Goal: Task Accomplishment & Management: Use online tool/utility

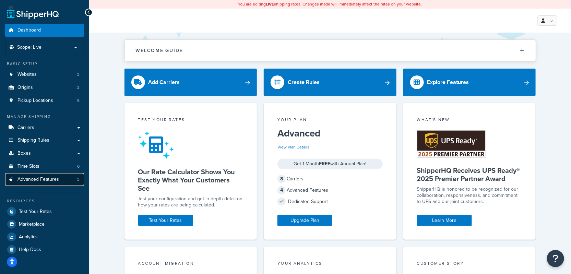
click at [66, 184] on link "Advanced Features 3" at bounding box center [44, 179] width 79 height 13
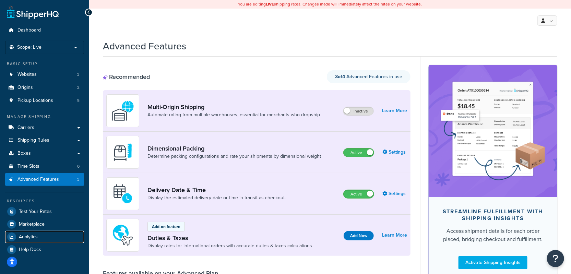
drag, startPoint x: 35, startPoint y: 236, endPoint x: 85, endPoint y: 227, distance: 50.8
click at [35, 236] on span "Analytics" at bounding box center [28, 237] width 19 height 6
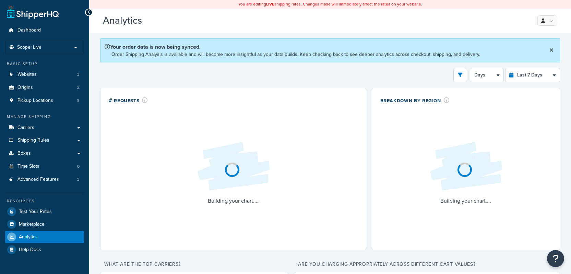
select select "last_7_days"
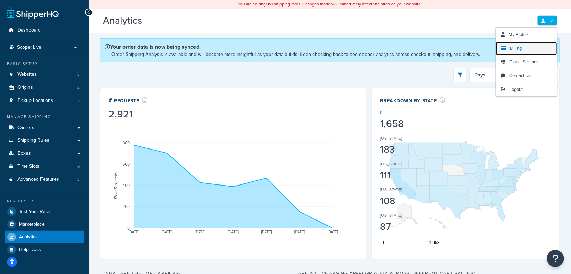
click at [533, 46] on link "Billing" at bounding box center [526, 48] width 61 height 14
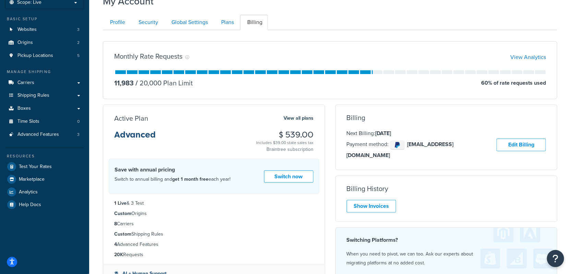
scroll to position [45, 0]
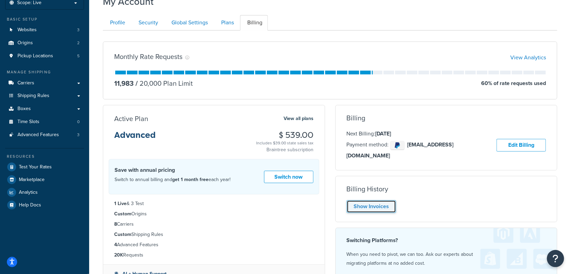
click at [390, 201] on link "Show Invoices" at bounding box center [371, 206] width 49 height 13
click at [326, 176] on div "Active Plan View all plans Advanced $ 539.00 Includes $39.00 state sales tax Br…" at bounding box center [214, 205] width 232 height 201
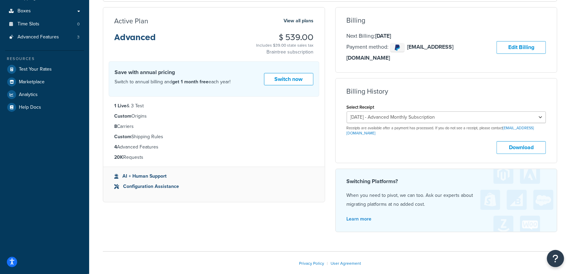
scroll to position [162, 0]
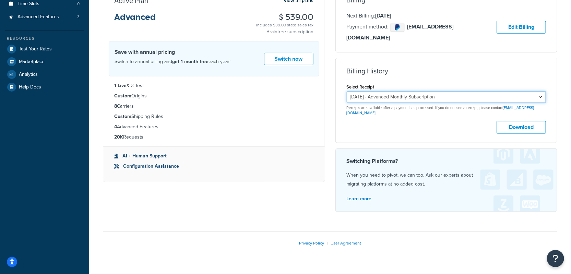
click at [390, 91] on select "September 16, 2025 - Advanced Monthly Subscription August 16, 2025 - Advanced M…" at bounding box center [447, 97] width 200 height 12
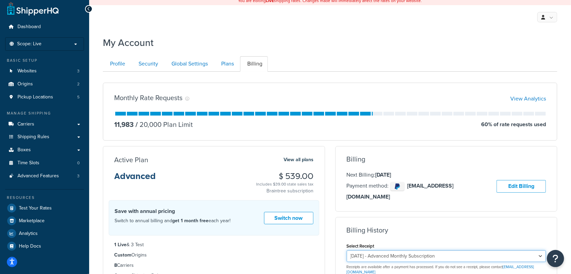
scroll to position [0, 0]
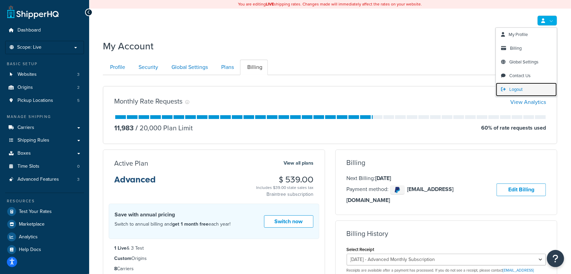
click at [523, 87] on link "Logout" at bounding box center [526, 90] width 61 height 14
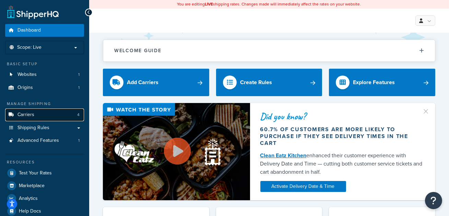
click at [48, 114] on link "Carriers 4" at bounding box center [44, 114] width 79 height 13
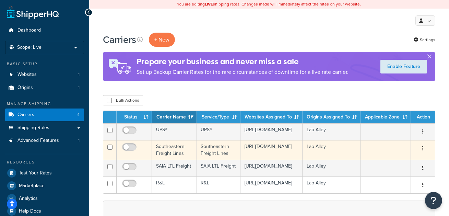
click at [184, 143] on td "Southeastern Freight Lines" at bounding box center [174, 150] width 45 height 20
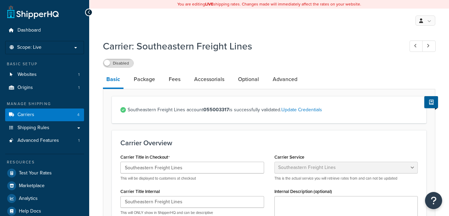
select select "seflFreight"
click at [66, 113] on link "Carriers 4" at bounding box center [44, 114] width 79 height 13
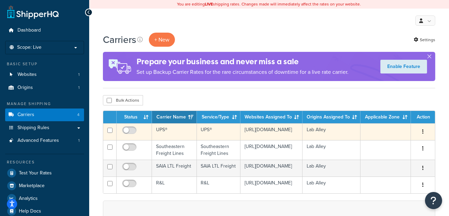
click at [171, 133] on td "UPS®" at bounding box center [174, 131] width 45 height 17
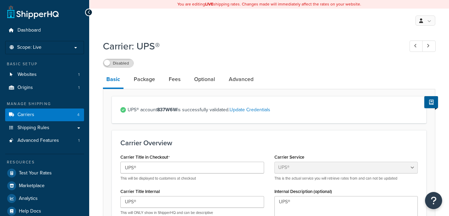
select select "ups"
click at [64, 114] on link "Carriers 4" at bounding box center [44, 114] width 79 height 13
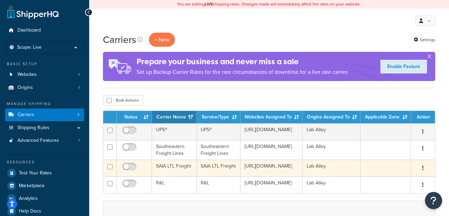
click at [178, 165] on td "SAIA LTL Freight" at bounding box center [174, 167] width 45 height 17
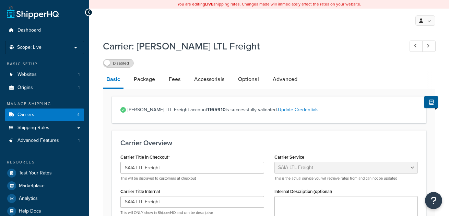
select select "saiaFreight"
click at [67, 116] on link "Carriers 4" at bounding box center [44, 114] width 79 height 13
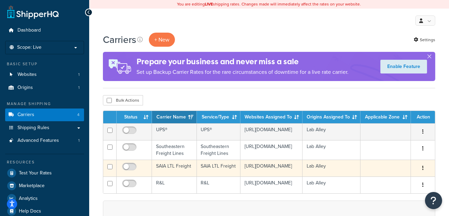
click at [180, 163] on td "SAIA LTL Freight" at bounding box center [174, 167] width 45 height 17
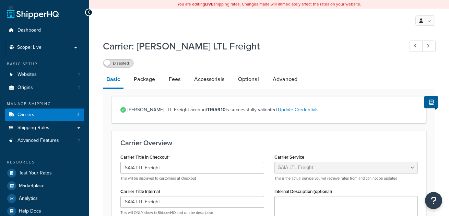
select select "saiaFreight"
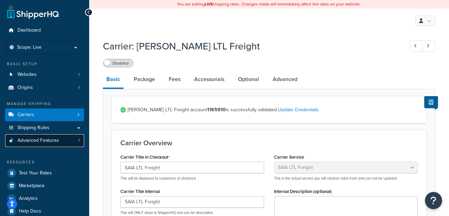
click at [74, 134] on link "Advanced Features 1" at bounding box center [44, 140] width 79 height 13
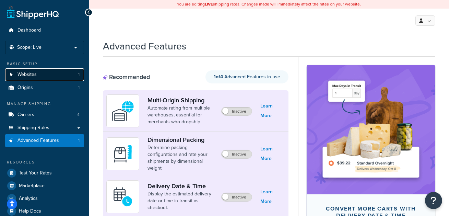
click at [32, 74] on span "Websites" at bounding box center [26, 75] width 19 height 6
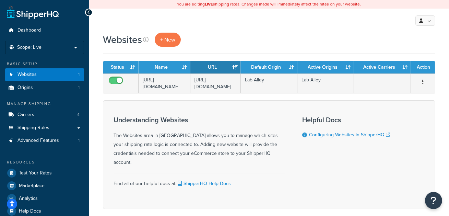
click at [255, 20] on div "My Profile Billing Global Settings Contact Us Logout" at bounding box center [269, 21] width 360 height 24
click at [290, 44] on div "Websites + New" at bounding box center [269, 40] width 332 height 14
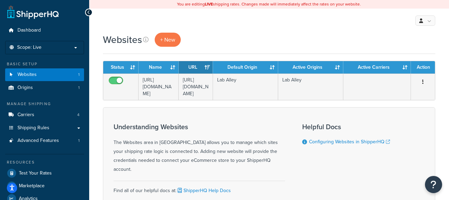
click at [224, 40] on div "Websites + New" at bounding box center [269, 40] width 332 height 14
click at [245, 38] on div "Websites + New" at bounding box center [269, 40] width 332 height 14
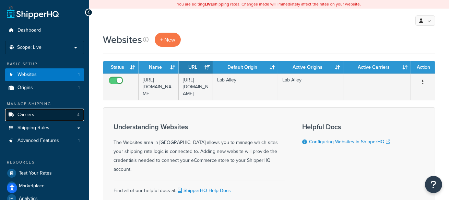
click at [59, 112] on link "Carriers 4" at bounding box center [44, 114] width 79 height 13
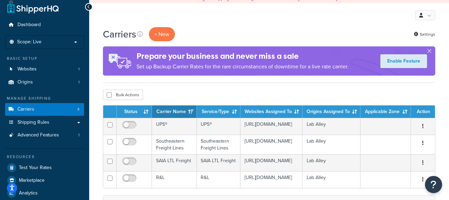
scroll to position [48, 0]
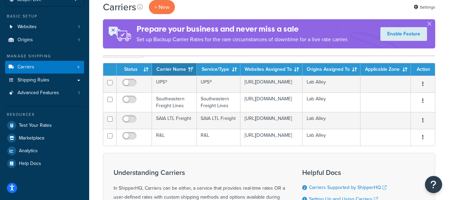
click at [228, 57] on div "Bulk Actions Duplicate [GEOGRAPHIC_DATA]" at bounding box center [269, 52] width 332 height 10
drag, startPoint x: 225, startPoint y: 57, endPoint x: 215, endPoint y: 44, distance: 16.4
click at [225, 57] on div "Bulk Actions Duplicate [GEOGRAPHIC_DATA]" at bounding box center [269, 52] width 332 height 10
click at [169, 9] on button "+ New" at bounding box center [162, 7] width 26 height 14
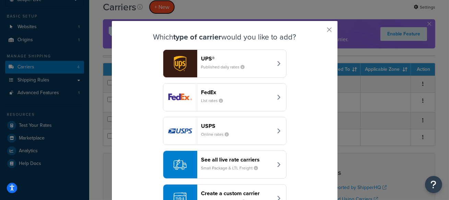
scroll to position [26, 0]
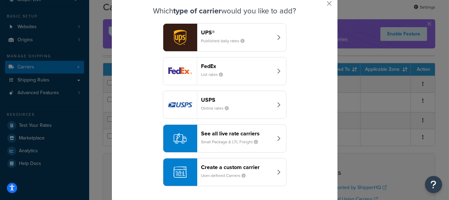
click at [253, 178] on div "Create a custom carrier User-defined Carriers" at bounding box center [237, 172] width 72 height 16
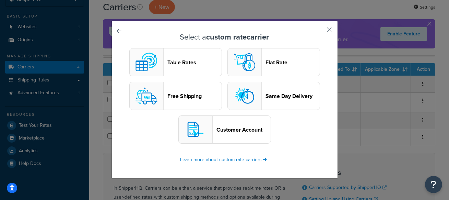
click at [230, 133] on button "Customer Account" at bounding box center [224, 129] width 93 height 28
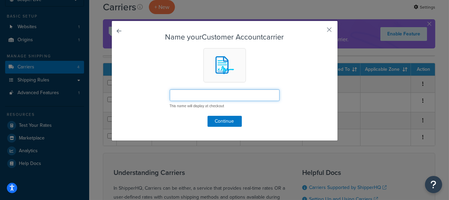
click at [243, 98] on input "text" at bounding box center [225, 95] width 110 height 12
paste input "“Call Customer Care”"
click at [244, 93] on input "Call Customer Care" at bounding box center [225, 95] width 110 height 12
drag, startPoint x: 218, startPoint y: 94, endPoint x: 233, endPoint y: 98, distance: 16.4
click at [218, 94] on input "Call Customer Care - 512-668-9918" at bounding box center [225, 95] width 110 height 12
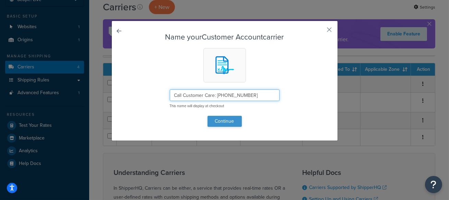
type input "Call Customer Care: 512-668-9918"
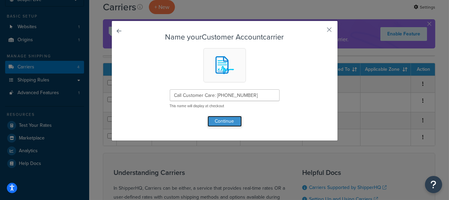
click at [224, 119] on button "Continue" at bounding box center [224, 121] width 34 height 11
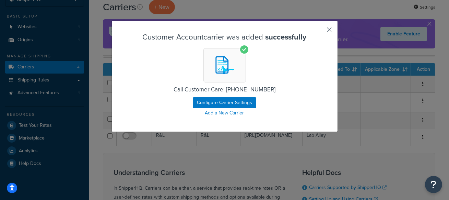
click at [320, 31] on button "button" at bounding box center [319, 32] width 2 height 2
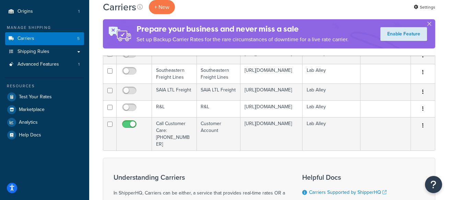
scroll to position [78, 0]
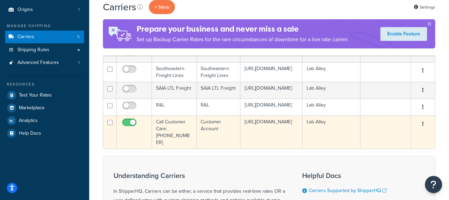
click at [123, 121] on input "checkbox" at bounding box center [130, 124] width 19 height 9
checkbox input "false"
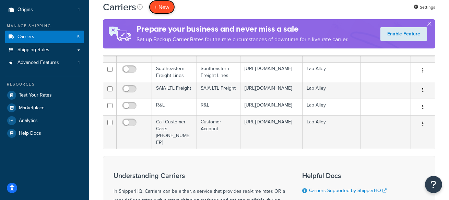
click at [160, 9] on button "+ New" at bounding box center [162, 7] width 26 height 14
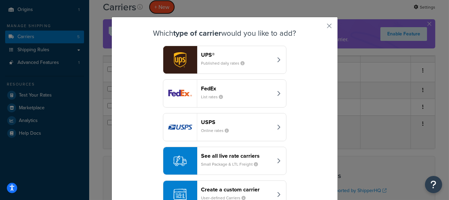
scroll to position [3, 0]
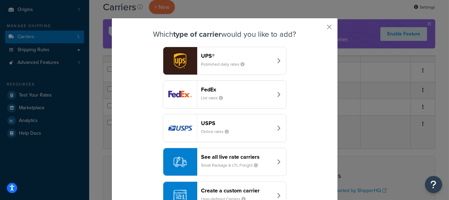
click at [244, 158] on header "See all live rate carriers" at bounding box center [237, 156] width 72 height 7
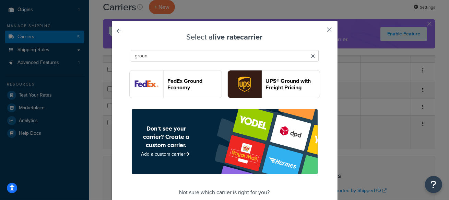
type input "ground"
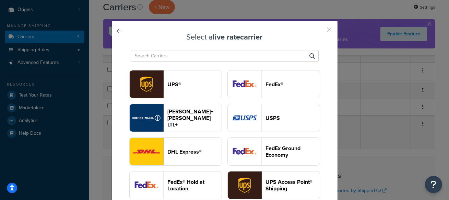
click at [320, 31] on button "button" at bounding box center [319, 32] width 2 height 2
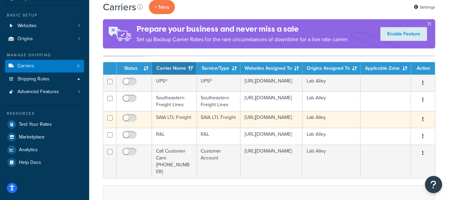
scroll to position [46, 0]
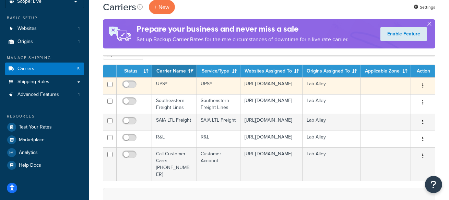
click at [175, 89] on td "UPS®" at bounding box center [174, 85] width 45 height 17
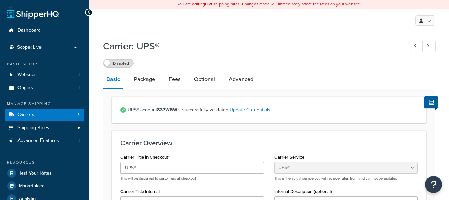
select select "ups"
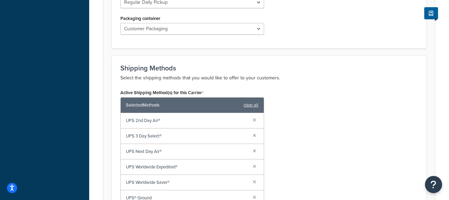
scroll to position [402, 0]
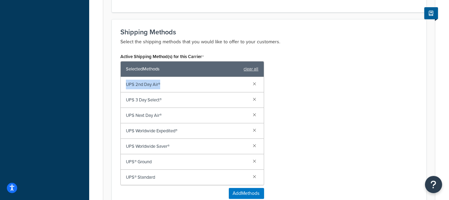
drag, startPoint x: 167, startPoint y: 85, endPoint x: 125, endPoint y: 82, distance: 42.3
click at [125, 82] on div "UPS 2nd Day Air®" at bounding box center [192, 84] width 143 height 15
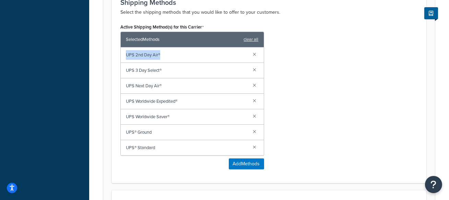
scroll to position [411, 0]
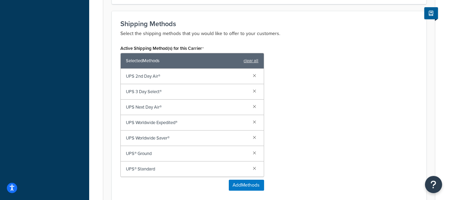
click at [172, 75] on span "UPS 2nd Day Air®" at bounding box center [187, 76] width 122 height 10
drag, startPoint x: 172, startPoint y: 75, endPoint x: 123, endPoint y: 75, distance: 49.0
click at [123, 75] on div "UPS 2nd Day Air®" at bounding box center [192, 76] width 143 height 15
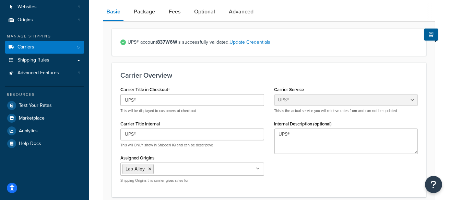
scroll to position [0, 0]
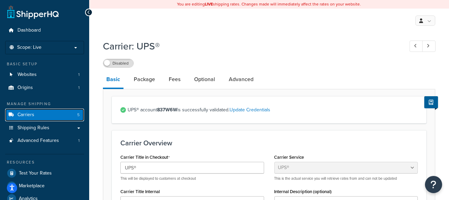
click at [64, 118] on link "Carriers 5" at bounding box center [44, 114] width 79 height 13
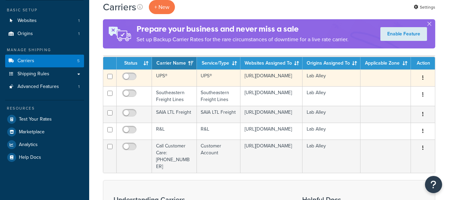
scroll to position [55, 0]
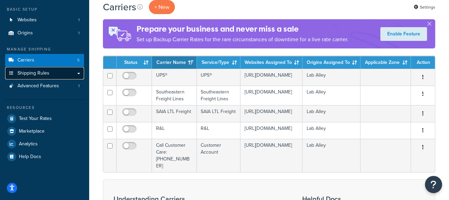
click at [69, 75] on link "Shipping Rules" at bounding box center [44, 73] width 79 height 13
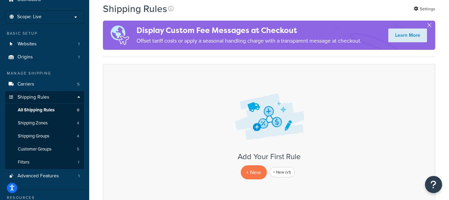
scroll to position [28, 0]
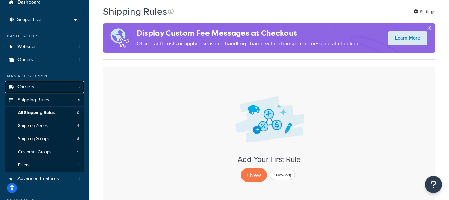
click at [35, 87] on link "Carriers 5" at bounding box center [44, 87] width 79 height 13
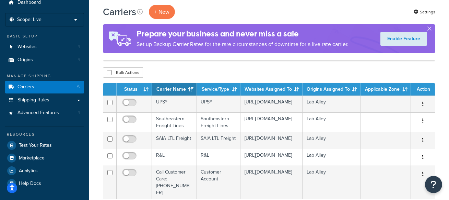
scroll to position [41, 0]
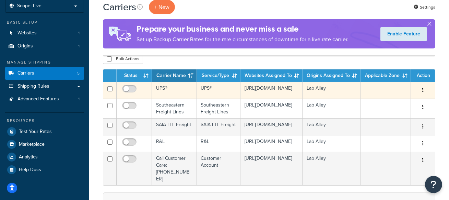
click at [174, 89] on td "UPS®" at bounding box center [174, 90] width 45 height 17
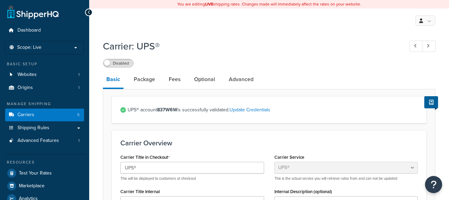
select select "ups"
click at [145, 82] on link "Package" at bounding box center [144, 79] width 28 height 16
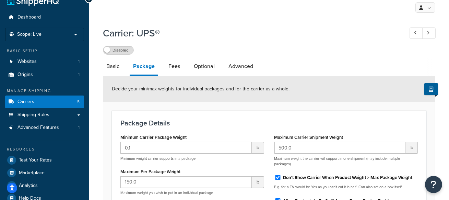
scroll to position [26, 0]
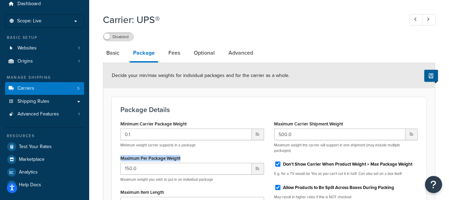
drag, startPoint x: 189, startPoint y: 160, endPoint x: 106, endPoint y: 155, distance: 83.1
click at [106, 155] on form "Decide your min/max weights for individual packages and for the carrier as a wh…" at bounding box center [268, 180] width 331 height 234
click at [315, 123] on label "Maximum Carrier Shipment Weight" at bounding box center [308, 123] width 69 height 5
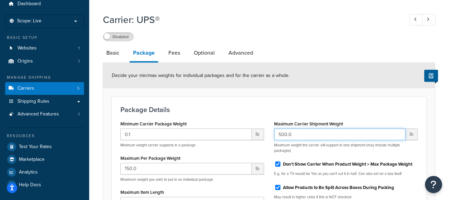
click at [315, 128] on input "500.0" at bounding box center [339, 134] width 131 height 12
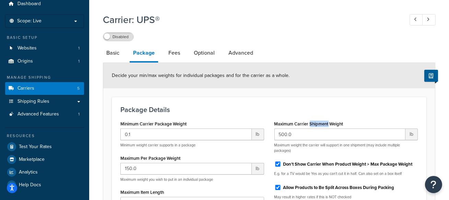
click at [315, 123] on label "Maximum Carrier Shipment Weight" at bounding box center [308, 123] width 69 height 5
click at [315, 128] on input "500.0" at bounding box center [339, 134] width 131 height 12
click at [315, 123] on label "Maximum Carrier Shipment Weight" at bounding box center [308, 123] width 69 height 5
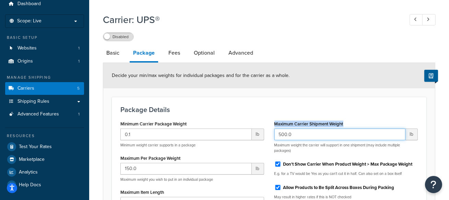
click at [315, 128] on input "500.0" at bounding box center [339, 134] width 131 height 12
drag, startPoint x: 345, startPoint y: 123, endPoint x: 272, endPoint y: 122, distance: 72.7
click at [272, 122] on div "Maximum Carrier Shipment Weight 500.0 lb Maximum weight the carrier will suppor…" at bounding box center [346, 162] width 154 height 86
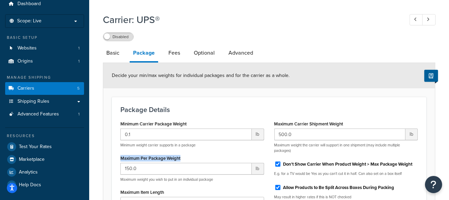
drag, startPoint x: 191, startPoint y: 157, endPoint x: 126, endPoint y: 155, distance: 64.5
click at [120, 156] on div "Maximum Per Package Weight 150.0 lb Maximum weight you wish to put in an indivi…" at bounding box center [192, 167] width 144 height 29
click at [194, 155] on div "Maximum Per Package Weight 150.0 lb Maximum weight you wish to put in an indivi…" at bounding box center [192, 167] width 144 height 29
drag, startPoint x: 184, startPoint y: 157, endPoint x: 113, endPoint y: 156, distance: 70.6
click at [113, 156] on div "Package Details Minimum Carrier Package Weight 0.1 lb Minimum weight carrier su…" at bounding box center [269, 183] width 314 height 172
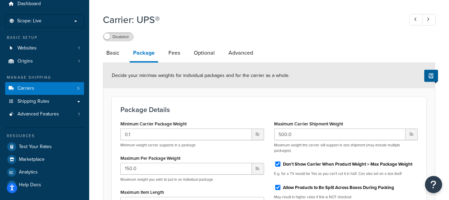
click at [197, 158] on div "Maximum Per Package Weight 150.0 lb Maximum weight you wish to put in an indivi…" at bounding box center [192, 167] width 144 height 29
drag, startPoint x: 190, startPoint y: 156, endPoint x: 127, endPoint y: 155, distance: 62.8
click at [127, 155] on div "Maximum Per Package Weight 150.0 lb Maximum weight you wish to put in an indivi…" at bounding box center [192, 167] width 144 height 29
click at [283, 116] on div "Package Details Minimum Carrier Package Weight 0.1 lb Minimum weight carrier su…" at bounding box center [269, 183] width 314 height 172
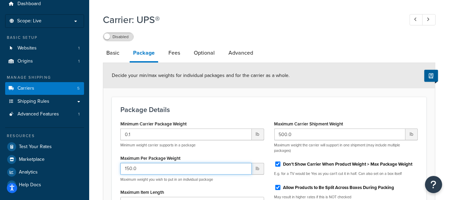
click at [161, 170] on input "150.0" at bounding box center [185, 168] width 131 height 12
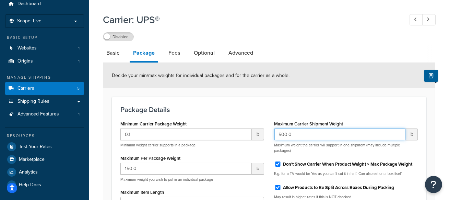
drag, startPoint x: 301, startPoint y: 134, endPoint x: 268, endPoint y: 124, distance: 34.2
click at [268, 124] on div "Minimum Carrier Package Weight 0.1 lb Minimum weight carrier supports in a pack…" at bounding box center [268, 190] width 307 height 142
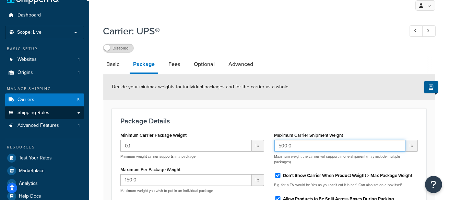
scroll to position [16, 0]
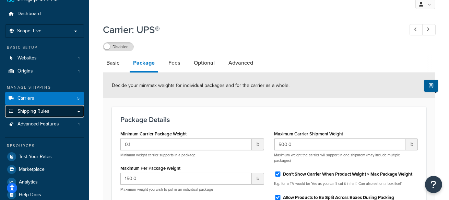
click at [55, 108] on link "Shipping Rules" at bounding box center [44, 111] width 79 height 13
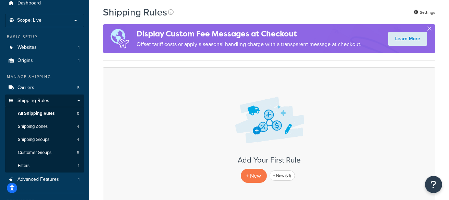
scroll to position [27, 0]
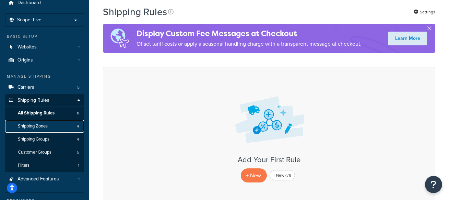
click at [64, 127] on link "Shipping Zones 4" at bounding box center [44, 126] width 79 height 13
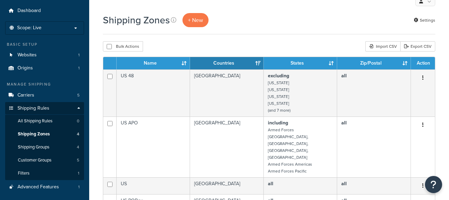
scroll to position [28, 0]
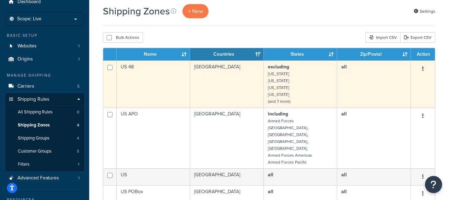
click at [294, 99] on td "excluding Alaska Hawaii American Samoa Guam (and 7 more)" at bounding box center [300, 83] width 73 height 47
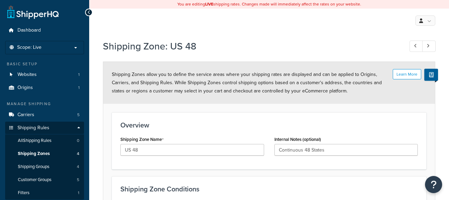
select select "excluding"
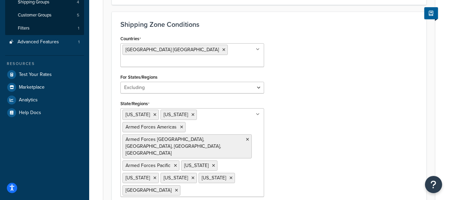
scroll to position [164, 0]
click at [297, 128] on div "Countries [GEOGRAPHIC_DATA] [GEOGRAPHIC_DATA] All Countries ALL [GEOGRAPHIC_DAT…" at bounding box center [268, 131] width 307 height 194
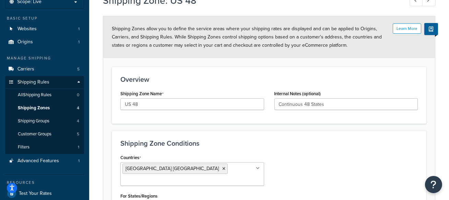
scroll to position [41, 0]
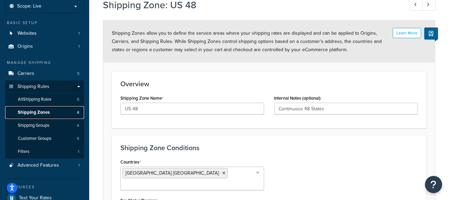
click at [60, 108] on link "Shipping Zones 4" at bounding box center [44, 112] width 79 height 13
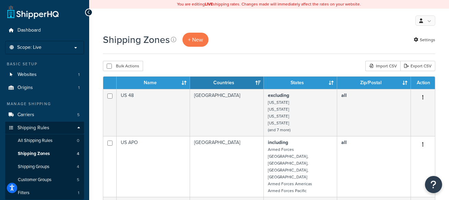
drag, startPoint x: 256, startPoint y: 47, endPoint x: 252, endPoint y: 47, distance: 4.2
click at [256, 47] on div "Shipping Zones + New Settings" at bounding box center [269, 43] width 332 height 21
click at [203, 42] on link "+ New" at bounding box center [195, 40] width 26 height 14
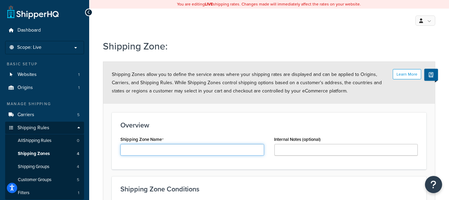
click at [184, 152] on input "Shipping Zone Name" at bounding box center [192, 150] width 144 height 12
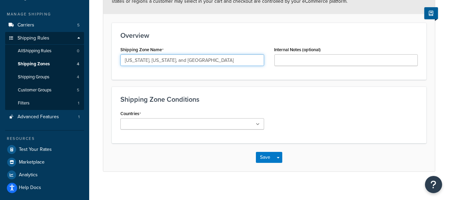
scroll to position [96, 0]
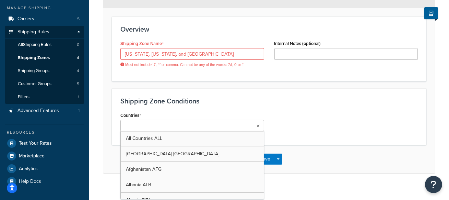
click at [170, 119] on div "Countries All Countries ALL [GEOGRAPHIC_DATA] [GEOGRAPHIC_DATA] [GEOGRAPHIC_DAT…" at bounding box center [192, 120] width 144 height 21
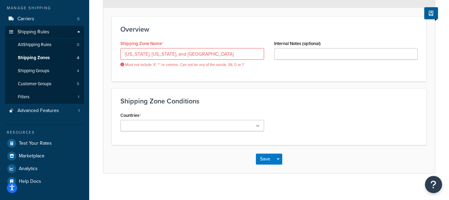
click at [183, 81] on form "Learn More Shipping Zones allow you to define the service areas where your ship…" at bounding box center [268, 69] width 331 height 206
click at [141, 55] on input "Alaska, Hawaii, and PR" at bounding box center [192, 54] width 144 height 12
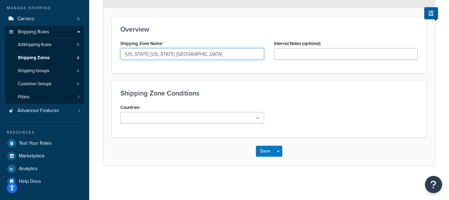
type input "Alaska Hawaii PR"
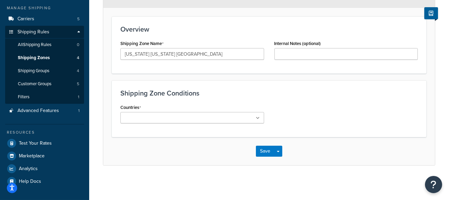
click at [165, 120] on li at bounding box center [152, 118] width 61 height 8
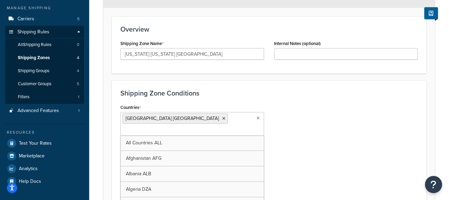
click at [266, 100] on div "Shipping Zone Conditions Countries United States USA All Countries ALL Afghanis…" at bounding box center [269, 154] width 314 height 148
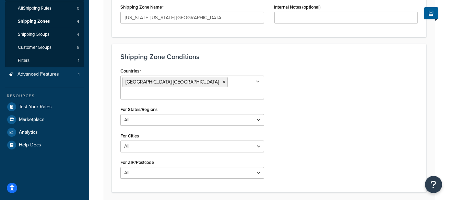
scroll to position [124, 0]
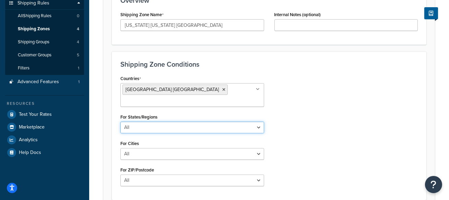
click at [202, 121] on select "All Including Excluding" at bounding box center [192, 127] width 144 height 12
select select "including"
click at [120, 121] on select "All Including Excluding" at bounding box center [192, 127] width 144 height 12
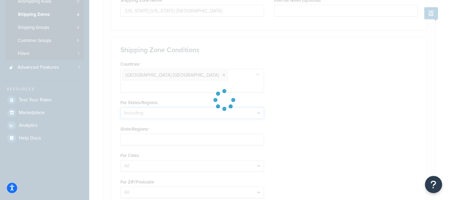
scroll to position [142, 0]
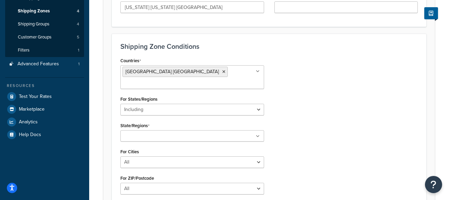
click at [176, 130] on ul at bounding box center [192, 135] width 144 height 11
type input "al"
type input "hawa"
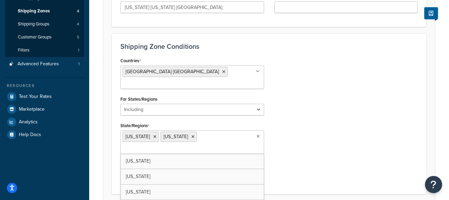
click at [183, 145] on input "State/Regions" at bounding box center [152, 149] width 61 height 8
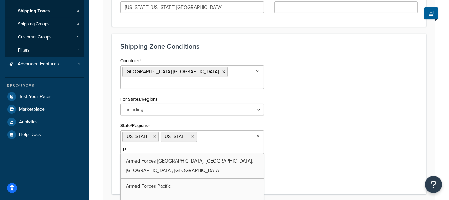
type input "pu"
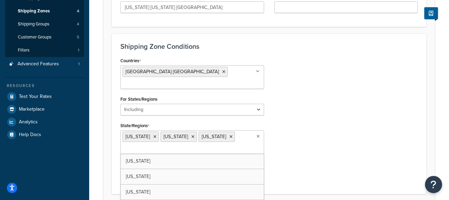
click at [305, 127] on div "Countries United States USA All Countries ALL Afghanistan AFG Albania ALB Alger…" at bounding box center [268, 121] width 307 height 130
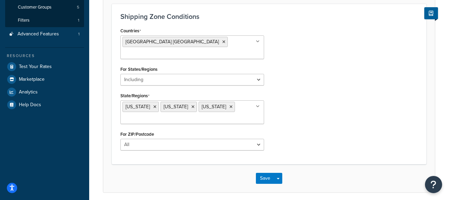
scroll to position [181, 0]
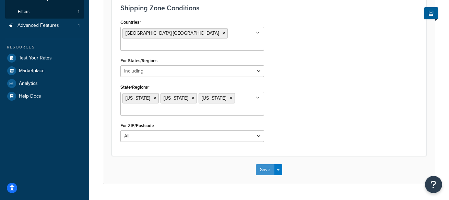
click at [268, 164] on button "Save" at bounding box center [265, 169] width 19 height 11
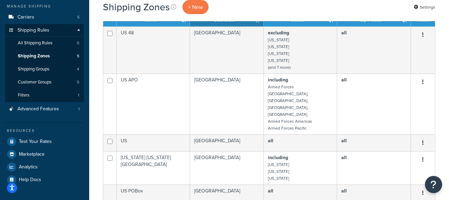
scroll to position [96, 0]
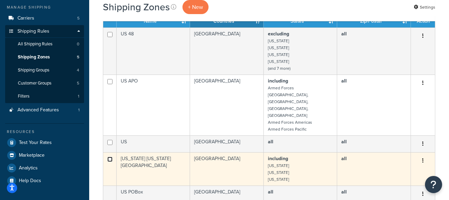
click at [109, 156] on input "checkbox" at bounding box center [109, 158] width 5 height 5
checkbox input "true"
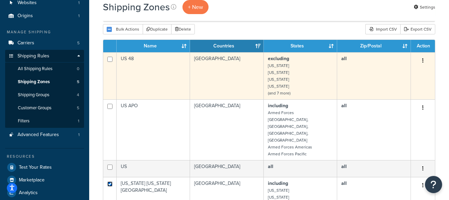
scroll to position [71, 0]
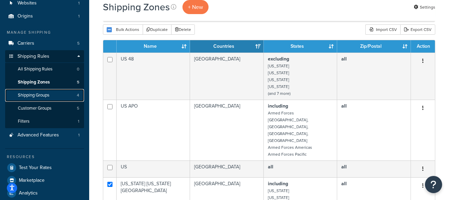
click at [72, 95] on link "Shipping Groups 4" at bounding box center [44, 95] width 79 height 13
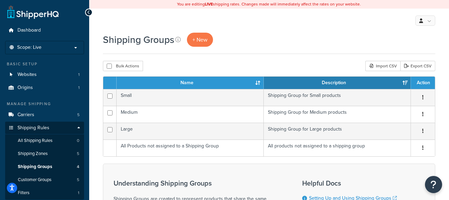
drag, startPoint x: 236, startPoint y: 60, endPoint x: 229, endPoint y: 56, distance: 7.8
click at [236, 60] on div "Shipping Groups + New Bulk Actions Duplicate Delete Import CSV Export CSV Conta…" at bounding box center [269, 178] width 360 height 290
click at [195, 36] on span "+ New" at bounding box center [199, 40] width 15 height 8
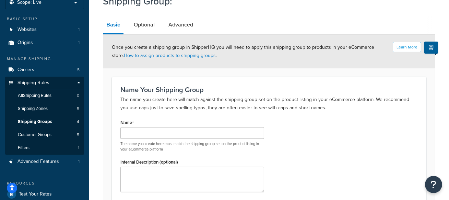
scroll to position [45, 0]
click at [171, 135] on input "Name" at bounding box center [192, 132] width 144 height 12
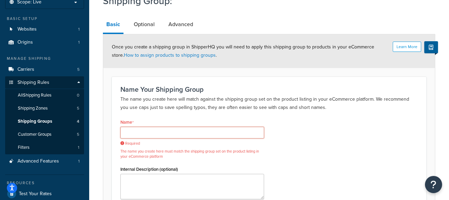
paste input "Culture Media"
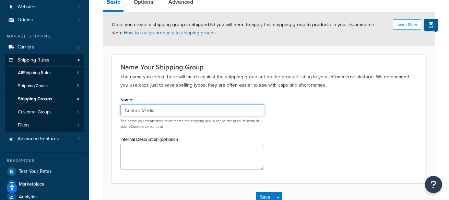
scroll to position [68, 0]
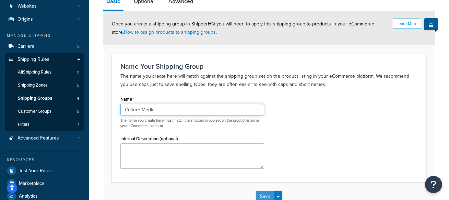
type input "Culture Media"
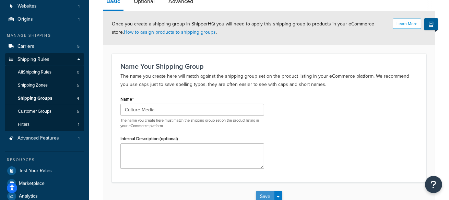
click at [262, 191] on button "Save" at bounding box center [265, 196] width 19 height 11
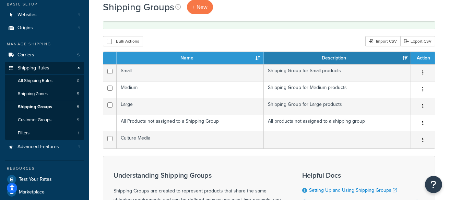
scroll to position [61, 0]
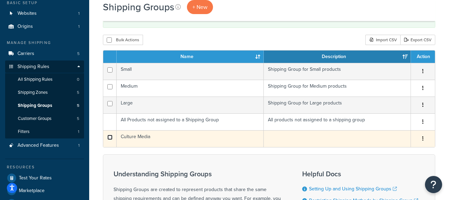
click at [112, 138] on input "checkbox" at bounding box center [109, 136] width 5 height 5
checkbox input "true"
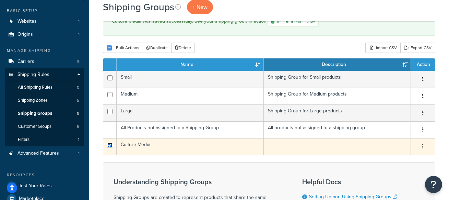
scroll to position [54, 0]
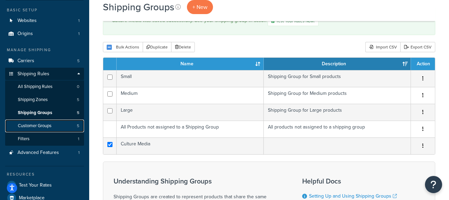
click at [41, 123] on span "Customer Groups" at bounding box center [35, 126] width 34 height 6
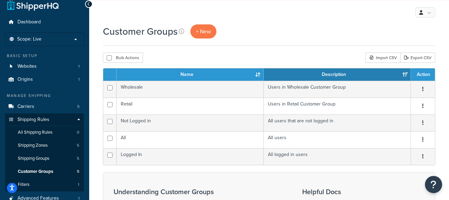
scroll to position [10, 0]
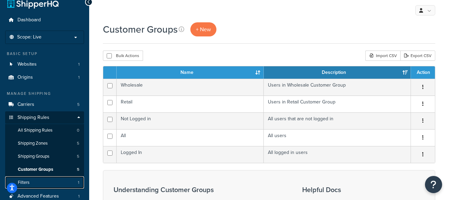
click at [58, 181] on link "Filters 1" at bounding box center [44, 182] width 79 height 13
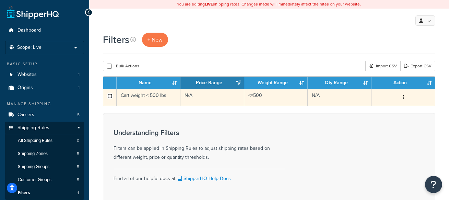
click at [109, 97] on input "checkbox" at bounding box center [109, 95] width 5 height 5
checkbox input "true"
click at [109, 97] on input "checkbox" at bounding box center [109, 95] width 5 height 5
checkbox input "false"
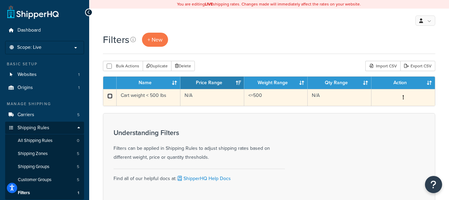
checkbox input "false"
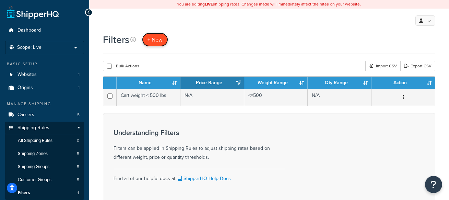
click at [154, 44] on link "+ New" at bounding box center [155, 40] width 26 height 14
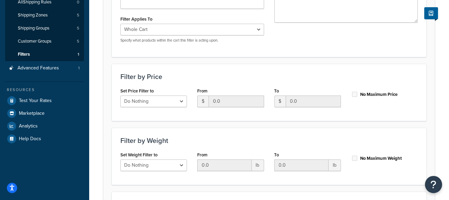
scroll to position [137, 0]
click at [161, 101] on select "Do Nothing Apply to a Range" at bounding box center [153, 102] width 67 height 12
select select "range"
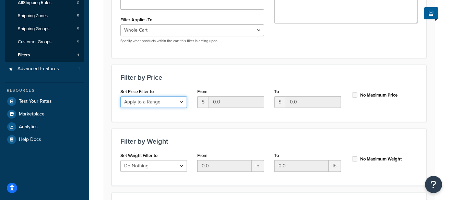
click at [120, 96] on select "Do Nothing Apply to a Range" at bounding box center [153, 102] width 67 height 12
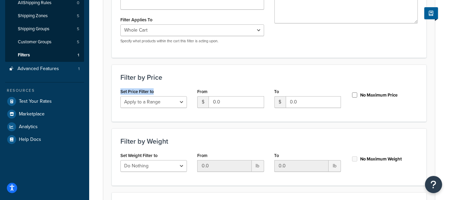
drag, startPoint x: 161, startPoint y: 89, endPoint x: 182, endPoint y: 101, distance: 23.9
click at [116, 90] on div "Set Price Filter to Do Nothing Apply to a Range" at bounding box center [153, 99] width 77 height 26
click at [231, 100] on input "0.0" at bounding box center [235, 102] width 55 height 12
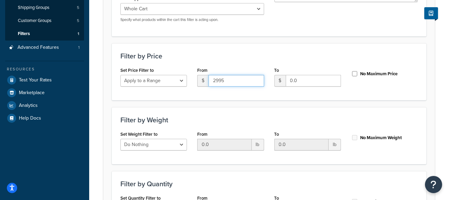
scroll to position [160, 0]
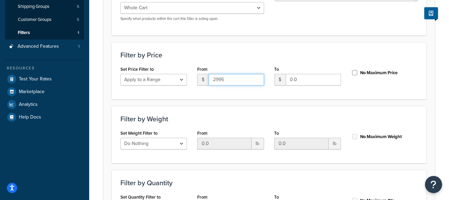
type input "2995"
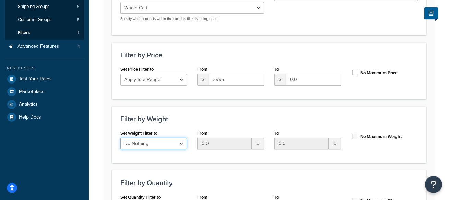
click at [145, 143] on select "Do Nothing Apply to a Range" at bounding box center [153, 143] width 67 height 12
select select "range"
click at [120, 137] on select "Do Nothing Apply to a Range" at bounding box center [153, 143] width 67 height 12
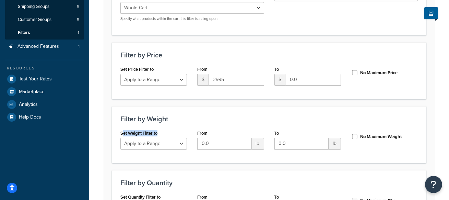
drag, startPoint x: 160, startPoint y: 133, endPoint x: 123, endPoint y: 133, distance: 37.0
click at [123, 133] on div "Set Weight Filter to Do Nothing Apply to a Range" at bounding box center [153, 138] width 67 height 21
click at [217, 144] on input "0.0" at bounding box center [224, 143] width 54 height 12
type input "500"
drag, startPoint x: 215, startPoint y: 134, endPoint x: 183, endPoint y: 132, distance: 31.6
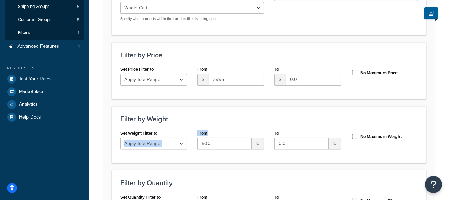
click at [179, 133] on div "Set Weight Filter to Do Nothing Apply to a Range From 500 lb To 0.0 lb No Maxim…" at bounding box center [268, 141] width 307 height 26
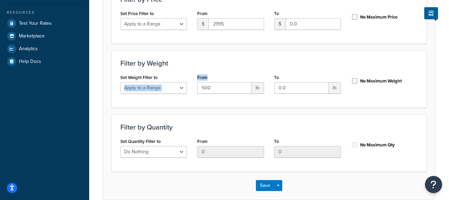
scroll to position [233, 0]
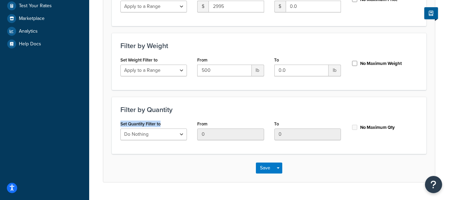
drag, startPoint x: 168, startPoint y: 124, endPoint x: 114, endPoint y: 122, distance: 53.5
click at [114, 122] on div "Filter by Quantity Set Quantity Filter to Do Nothing Apply to a Range From 0 To…" at bounding box center [269, 125] width 314 height 57
click at [146, 136] on select "Do Nothing Apply to a Range" at bounding box center [153, 134] width 67 height 12
select select "range"
click at [120, 128] on select "Do Nothing Apply to a Range" at bounding box center [153, 134] width 67 height 12
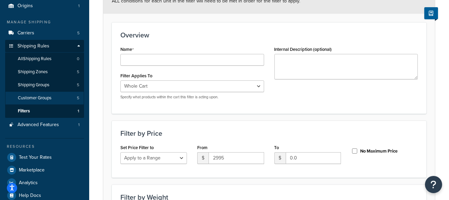
scroll to position [80, 0]
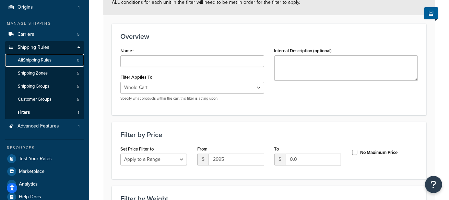
click at [50, 60] on span "All Shipping Rules" at bounding box center [35, 60] width 34 height 6
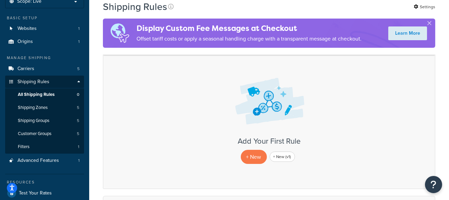
scroll to position [60, 0]
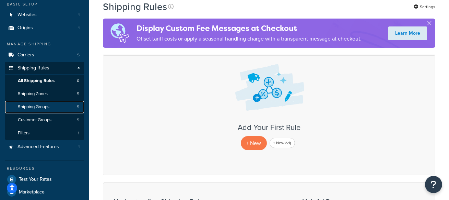
click at [48, 111] on link "Shipping Groups 5" at bounding box center [44, 106] width 79 height 13
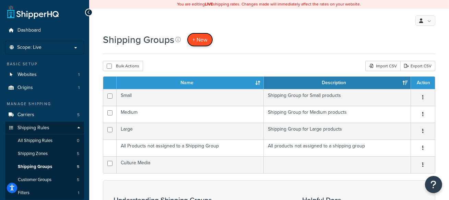
click at [203, 43] on span "+ New" at bounding box center [199, 40] width 15 height 8
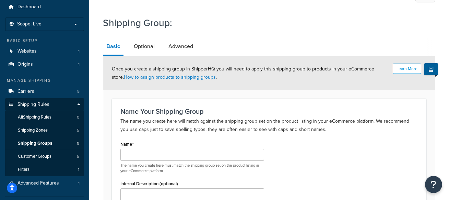
scroll to position [24, 0]
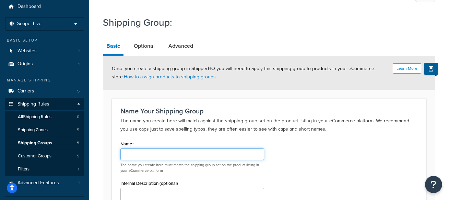
click at [181, 152] on input "Name" at bounding box center [192, 154] width 144 height 12
type input "Organic"
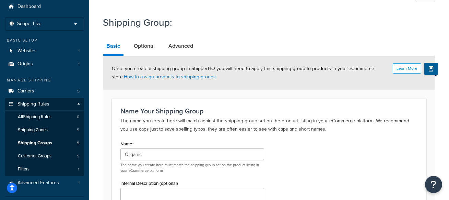
click at [192, 117] on p "The name you create here will match against the shipping group set on the produ…" at bounding box center [268, 125] width 297 height 16
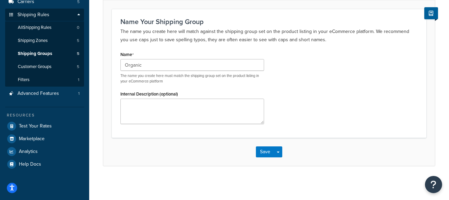
scroll to position [113, 0]
click at [267, 149] on button "Save" at bounding box center [265, 151] width 19 height 11
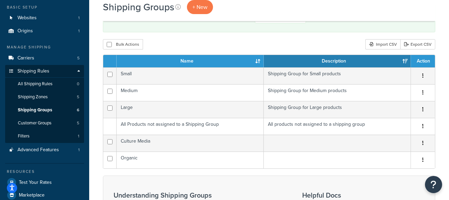
scroll to position [60, 0]
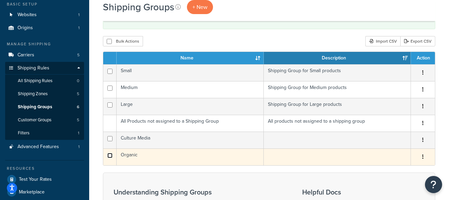
click at [110, 156] on input "checkbox" at bounding box center [109, 155] width 5 height 5
checkbox input "false"
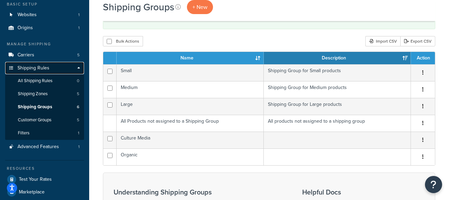
click at [58, 69] on link "Shipping Rules" at bounding box center [44, 68] width 79 height 13
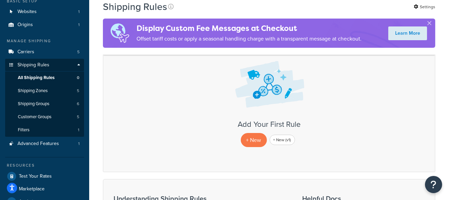
scroll to position [62, 0]
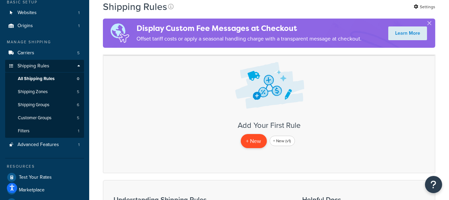
drag, startPoint x: 240, startPoint y: 159, endPoint x: 251, endPoint y: 143, distance: 18.5
click at [240, 159] on div "Add Your First Rule + New + New (v1)" at bounding box center [269, 103] width 332 height 140
click at [253, 137] on p "+ New" at bounding box center [254, 141] width 26 height 14
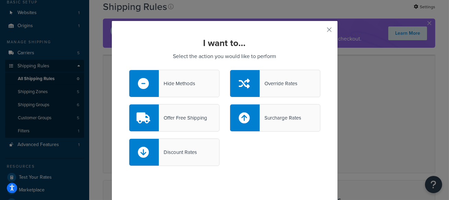
click at [181, 83] on div "Hide Methods" at bounding box center [177, 84] width 36 height 10
click at [0, 0] on input "Hide Methods" at bounding box center [0, 0] width 0 height 0
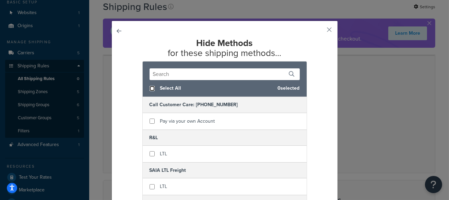
click at [150, 87] on input "checkbox" at bounding box center [151, 88] width 5 height 5
checkbox input "true"
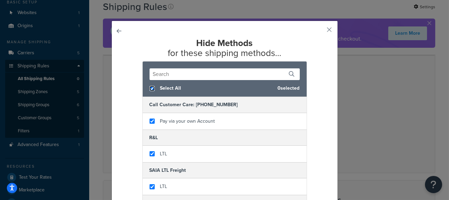
checkbox input "true"
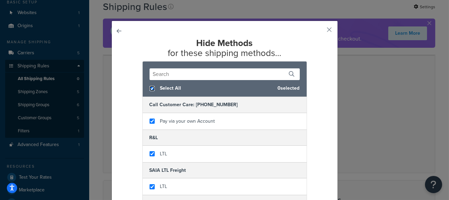
checkbox input "true"
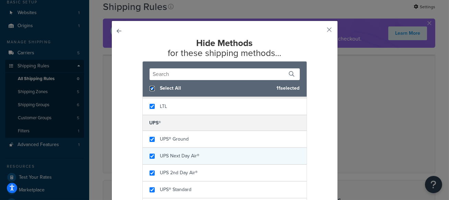
scroll to position [120, 0]
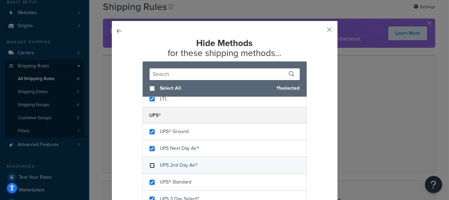
checkbox input "false"
drag, startPoint x: 152, startPoint y: 165, endPoint x: 198, endPoint y: 166, distance: 46.6
click at [151, 165] on input "checkbox" at bounding box center [151, 164] width 5 height 5
checkbox input "false"
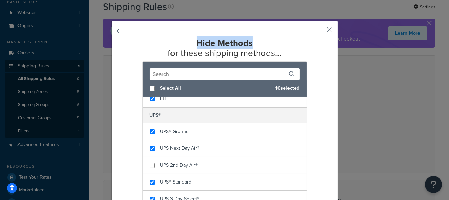
drag, startPoint x: 265, startPoint y: 44, endPoint x: 196, endPoint y: 44, distance: 68.9
click at [196, 44] on h2 "Hide Methods for these shipping methods..." at bounding box center [224, 48] width 191 height 20
drag, startPoint x: 256, startPoint y: 42, endPoint x: 189, endPoint y: 43, distance: 67.5
click at [189, 41] on h2 "Hide Methods for these shipping methods..." at bounding box center [224, 48] width 191 height 20
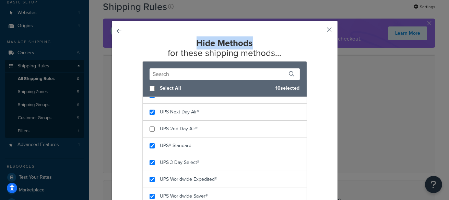
scroll to position [36, 0]
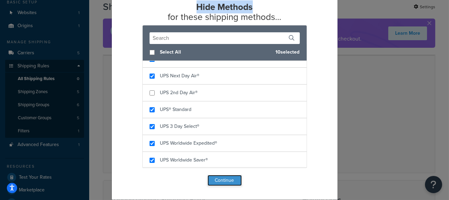
click at [232, 177] on button "Continue" at bounding box center [224, 179] width 34 height 11
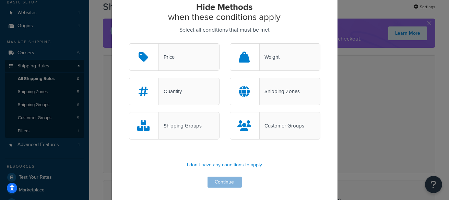
click at [202, 55] on div "Price" at bounding box center [174, 56] width 91 height 27
click at [0, 0] on input "Price" at bounding box center [0, 0] width 0 height 0
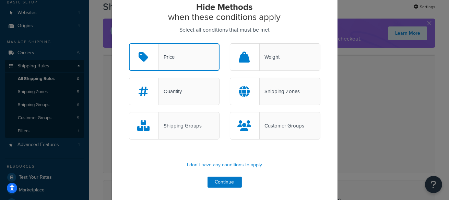
click at [262, 56] on div "Weight" at bounding box center [270, 57] width 20 height 10
click at [0, 0] on input "Weight" at bounding box center [0, 0] width 0 height 0
click at [211, 79] on div "Quantity" at bounding box center [174, 90] width 91 height 27
click at [0, 0] on input "Quantity" at bounding box center [0, 0] width 0 height 0
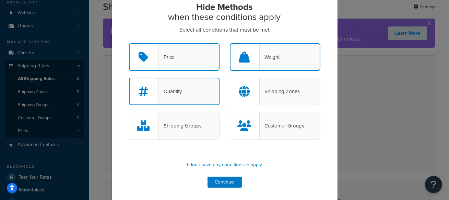
click at [206, 63] on div "Price" at bounding box center [174, 56] width 91 height 27
click at [0, 0] on input "Price" at bounding box center [0, 0] width 0 height 0
drag, startPoint x: 253, startPoint y: 59, endPoint x: 244, endPoint y: 62, distance: 9.2
click at [253, 59] on div at bounding box center [244, 57] width 29 height 26
click at [0, 0] on input "Weight" at bounding box center [0, 0] width 0 height 0
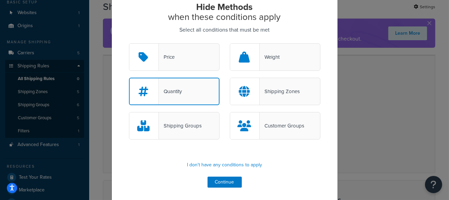
click at [188, 86] on div "Quantity" at bounding box center [174, 90] width 91 height 27
click at [0, 0] on input "Quantity" at bounding box center [0, 0] width 0 height 0
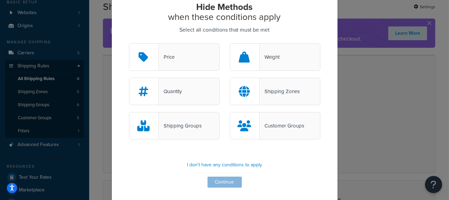
click at [192, 119] on div "Shipping Groups" at bounding box center [174, 125] width 91 height 27
click at [0, 0] on input "Shipping Groups" at bounding box center [0, 0] width 0 height 0
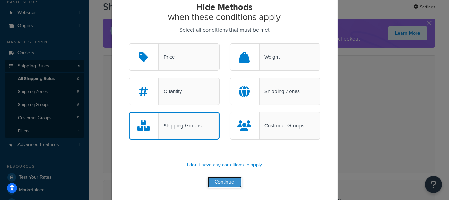
click at [238, 182] on button "Continue" at bounding box center [224, 181] width 34 height 11
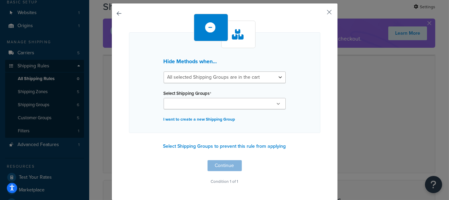
click at [254, 101] on ul at bounding box center [225, 103] width 122 height 11
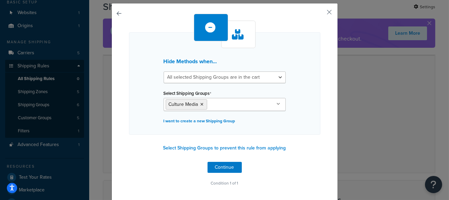
click at [319, 132] on div "Hide Methods when... All selected Shipping Groups are in the cart Any selected …" at bounding box center [224, 83] width 191 height 102
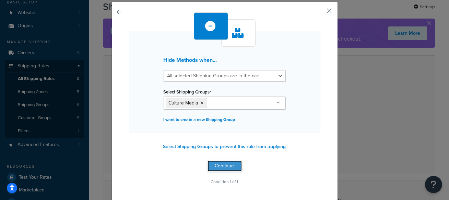
click at [229, 167] on button "Continue" at bounding box center [224, 165] width 34 height 11
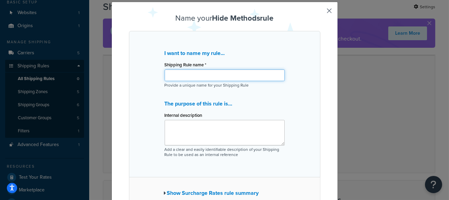
click at [225, 73] on input "Shipping Rule name *" at bounding box center [225, 75] width 120 height 12
paste input "2 Day air if vendor is Culture Media"
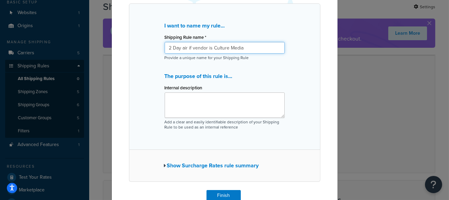
scroll to position [46, 0]
click at [250, 47] on input "2 Day air if vendor is Culture Media" at bounding box center [225, 49] width 120 height 12
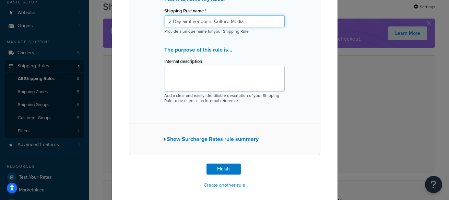
scroll to position [73, 0]
type input "2 Day air if vendor is Culture Media"
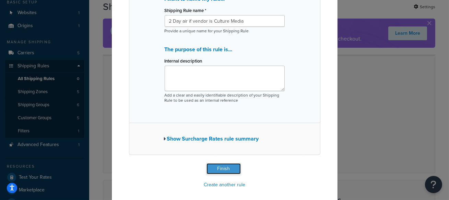
click at [230, 168] on button "Finish" at bounding box center [223, 168] width 34 height 11
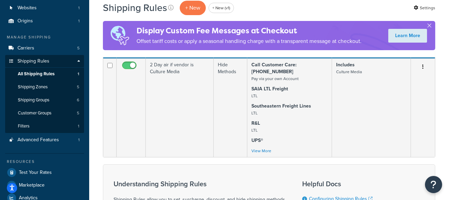
scroll to position [69, 0]
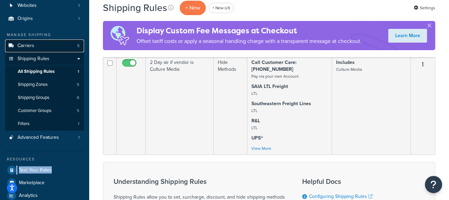
click at [46, 42] on link "Carriers 5" at bounding box center [44, 45] width 79 height 13
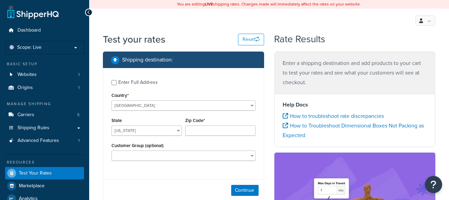
scroll to position [1, 0]
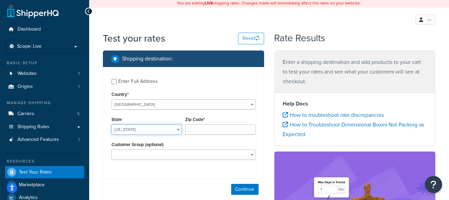
click at [150, 131] on select "[US_STATE] [US_STATE] [US_STATE] [US_STATE] [US_STATE] Armed Forces Americas Ar…" at bounding box center [146, 129] width 70 height 10
select select "[GEOGRAPHIC_DATA]"
click at [111, 124] on select "[US_STATE] [US_STATE] [US_STATE] [US_STATE] [US_STATE] Armed Forces Americas Ar…" at bounding box center [146, 129] width 70 height 10
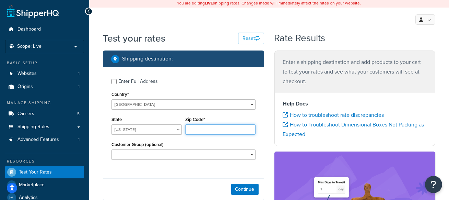
click at [219, 129] on input "Zip Code*" at bounding box center [220, 129] width 70 height 10
type input "78163"
click at [206, 173] on div "Enter Full Address Country* [GEOGRAPHIC_DATA] [GEOGRAPHIC_DATA] [GEOGRAPHIC_DAT…" at bounding box center [183, 120] width 160 height 106
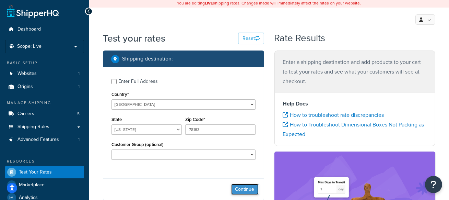
click at [245, 188] on button "Continue" at bounding box center [244, 188] width 27 height 11
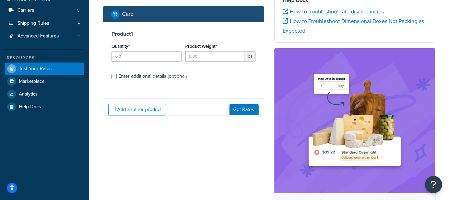
scroll to position [105, 0]
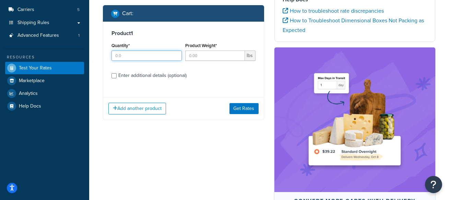
click at [135, 53] on input "Quantity*" at bounding box center [146, 55] width 70 height 10
type input "1"
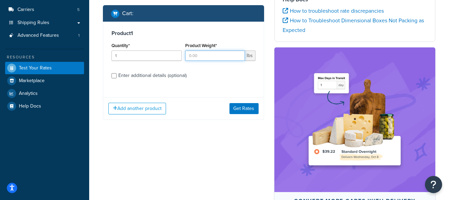
click at [205, 56] on input "Product Weight*" at bounding box center [215, 55] width 60 height 10
type input "5"
click at [157, 74] on div "Enter additional details (optional)" at bounding box center [152, 76] width 68 height 10
click at [117, 74] on input "Enter additional details (optional)" at bounding box center [113, 75] width 5 height 5
checkbox input "true"
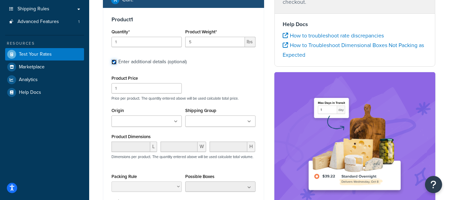
scroll to position [121, 0]
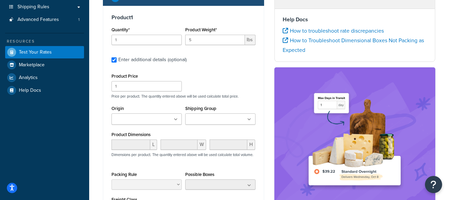
click at [213, 117] on input "Shipping Group" at bounding box center [217, 120] width 61 height 8
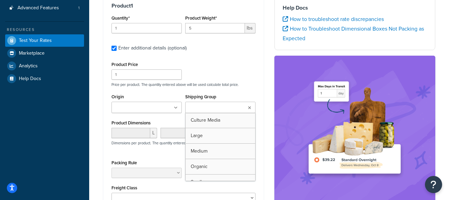
scroll to position [135, 0]
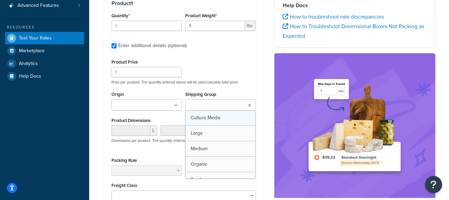
drag, startPoint x: 218, startPoint y: 123, endPoint x: 226, endPoint y: 123, distance: 7.5
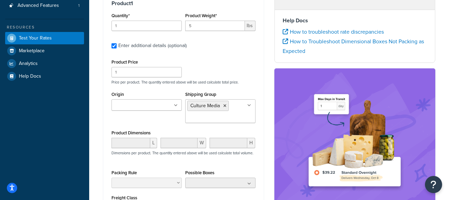
click at [262, 121] on div "Product 1 Quantity* 1 Product Weight* 5 lbs Enter additional details (optional)…" at bounding box center [183, 123] width 160 height 262
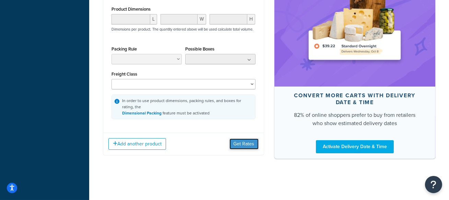
click at [249, 144] on button "Get Rates" at bounding box center [243, 143] width 29 height 11
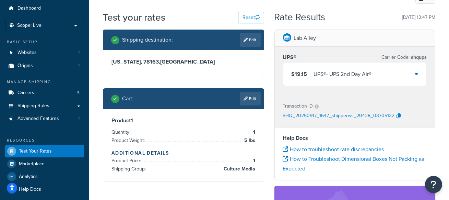
scroll to position [27, 0]
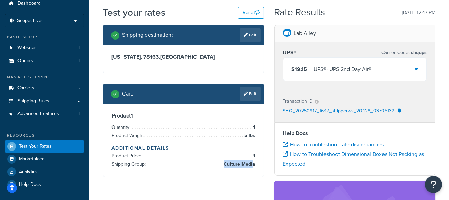
click at [253, 163] on div "Product 1 Quantity: 1 Product Weight: 5 lbs Additional Details Product Price: 1…" at bounding box center [183, 140] width 160 height 72
drag, startPoint x: 337, startPoint y: 49, endPoint x: 302, endPoint y: 51, distance: 35.4
click at [331, 49] on div "UPS® Carrier Code: shqups" at bounding box center [355, 53] width 144 height 10
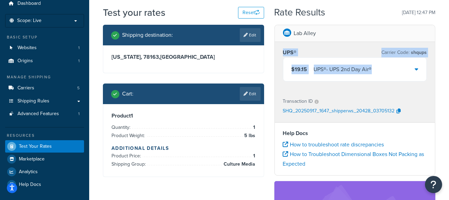
drag, startPoint x: 284, startPoint y: 51, endPoint x: 374, endPoint y: 74, distance: 93.3
click at [374, 74] on div "UPS® Carrier Code: shqups $19.15 UPS® - UPS 2nd Day Air®" at bounding box center [355, 65] width 144 height 34
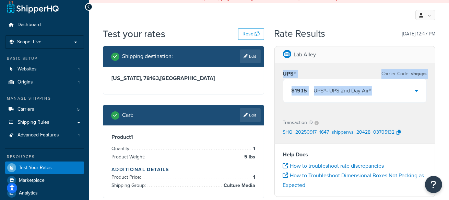
scroll to position [0, 0]
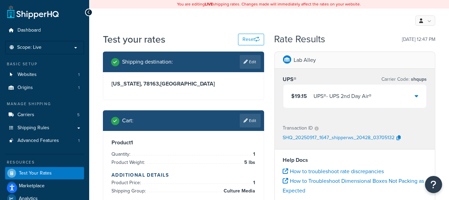
click at [414, 95] on icon at bounding box center [415, 95] width 3 height 5
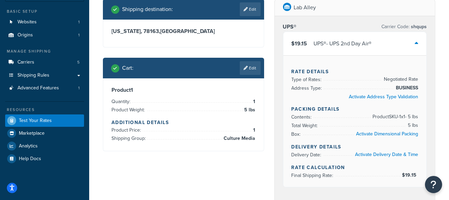
scroll to position [53, 0]
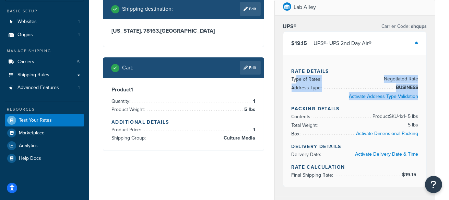
drag, startPoint x: 321, startPoint y: 80, endPoint x: 417, endPoint y: 102, distance: 98.6
click at [417, 102] on div "Rate Details Type of Rates: Negotiated Rate Address Type: BUSINESS Activate Add…" at bounding box center [354, 121] width 143 height 132
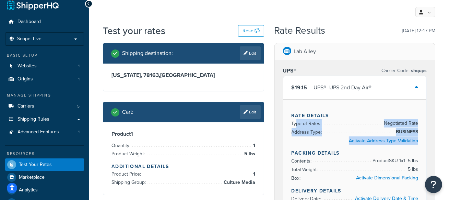
scroll to position [7, 0]
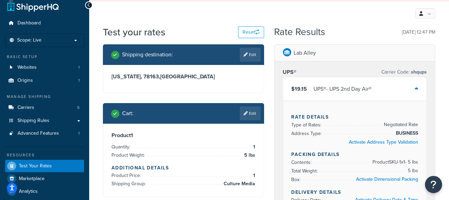
click at [411, 92] on div "$19.15 UPS® - UPS 2nd Day Air®" at bounding box center [354, 88] width 143 height 23
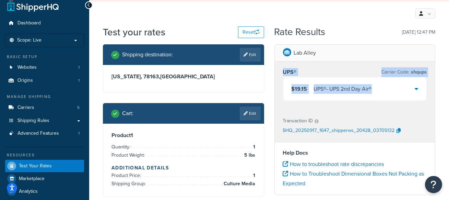
drag, startPoint x: 281, startPoint y: 70, endPoint x: 378, endPoint y: 89, distance: 98.5
click at [378, 89] on div "UPS® Carrier Code: shqups $19.15 UPS® - UPS 2nd Day Air®" at bounding box center [355, 85] width 160 height 49
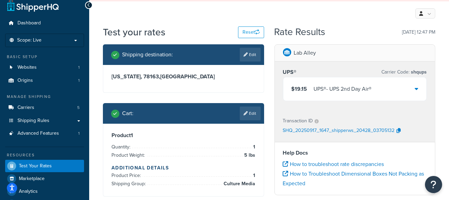
click at [346, 48] on div "Lab Alley" at bounding box center [355, 53] width 160 height 17
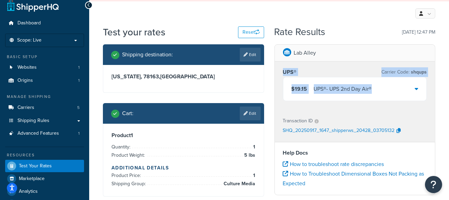
drag, startPoint x: 348, startPoint y: 76, endPoint x: 413, endPoint y: 87, distance: 66.8
click at [413, 87] on div "UPS® Carrier Code: shqups $19.15 UPS® - UPS 2nd Day Air®" at bounding box center [355, 84] width 144 height 34
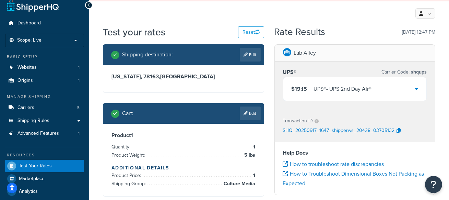
drag, startPoint x: 385, startPoint y: 65, endPoint x: 379, endPoint y: 79, distance: 15.5
click at [384, 65] on div "UPS® Carrier Code: shqups $19.15 UPS® - UPS 2nd Day Air®" at bounding box center [355, 85] width 160 height 49
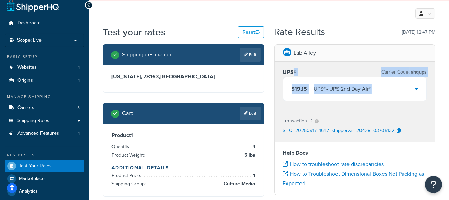
drag, startPoint x: 374, startPoint y: 84, endPoint x: 326, endPoint y: 68, distance: 51.4
click at [295, 72] on div "UPS® Carrier Code: shqups $19.15 UPS® - UPS 2nd Day Air®" at bounding box center [355, 84] width 144 height 34
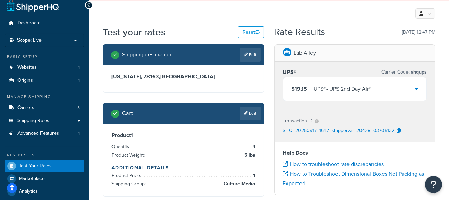
drag, startPoint x: 326, startPoint y: 68, endPoint x: 314, endPoint y: 65, distance: 12.1
click at [316, 65] on div "UPS® Carrier Code: shqups $19.15 UPS® - UPS 2nd Day Air®" at bounding box center [355, 85] width 160 height 49
drag, startPoint x: 298, startPoint y: 72, endPoint x: 279, endPoint y: 70, distance: 18.7
click at [279, 70] on div "UPS® Carrier Code: shqups $19.15 UPS® - UPS 2nd Day Air®" at bounding box center [355, 85] width 160 height 49
drag, startPoint x: 347, startPoint y: 87, endPoint x: 287, endPoint y: 86, distance: 59.6
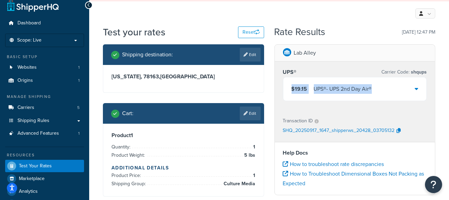
click at [287, 86] on div "$19.15 UPS® - UPS 2nd Day Air®" at bounding box center [354, 88] width 143 height 23
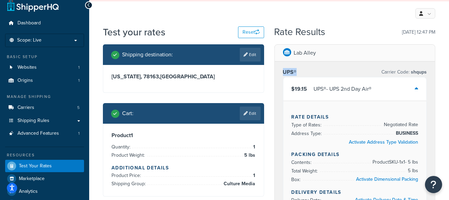
click at [281, 71] on div "UPS® Carrier Code: shqups $19.15 UPS® - UPS 2nd Day Air® Rate Details Type of R…" at bounding box center [355, 151] width 160 height 180
click at [341, 69] on div "UPS® Carrier Code: shqups" at bounding box center [355, 72] width 144 height 10
click at [415, 89] on icon at bounding box center [415, 88] width 3 height 5
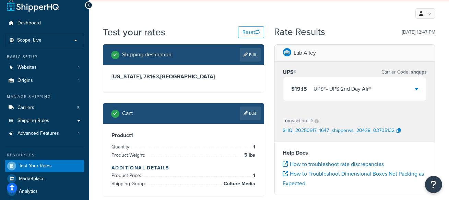
drag, startPoint x: 226, startPoint y: 182, endPoint x: 257, endPoint y: 183, distance: 31.2
click at [257, 183] on div "Product 1 Quantity: 1 Product Weight: 5 lbs Additional Details Product Price: 1…" at bounding box center [183, 159] width 160 height 72
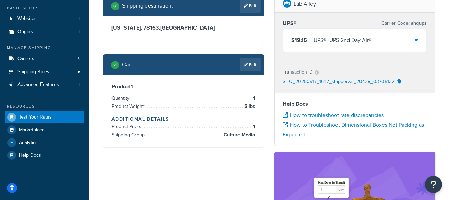
scroll to position [71, 0]
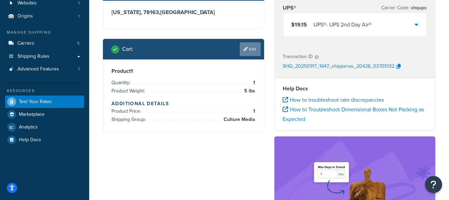
click at [254, 47] on link "Edit" at bounding box center [250, 49] width 21 height 14
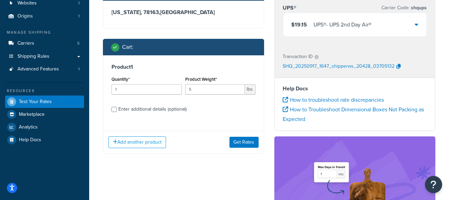
click at [133, 111] on div "Enter additional details (optional)" at bounding box center [152, 109] width 68 height 10
click at [117, 111] on input "Enter additional details (optional)" at bounding box center [113, 109] width 5 height 5
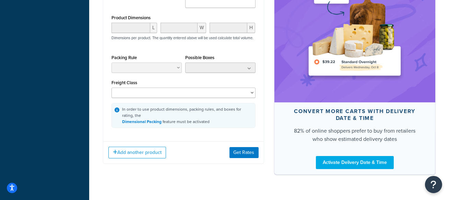
scroll to position [250, 0]
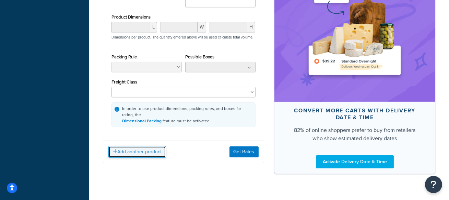
click at [151, 156] on button "Add another product" at bounding box center [137, 152] width 58 height 12
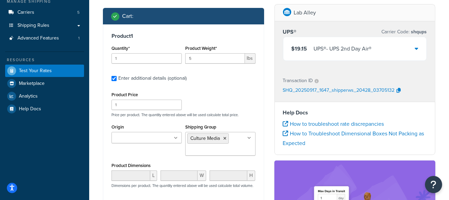
scroll to position [104, 0]
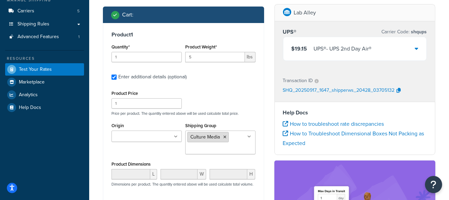
click at [225, 136] on icon at bounding box center [224, 137] width 3 height 4
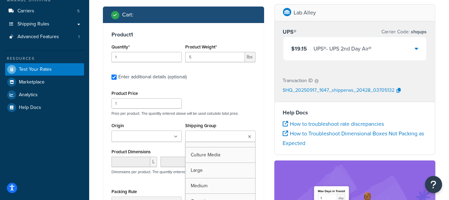
drag, startPoint x: 232, startPoint y: 90, endPoint x: 231, endPoint y: 95, distance: 4.7
click at [232, 90] on div "Product Price 1 Price per product. The quantity entered above will be used calc…" at bounding box center [183, 101] width 147 height 27
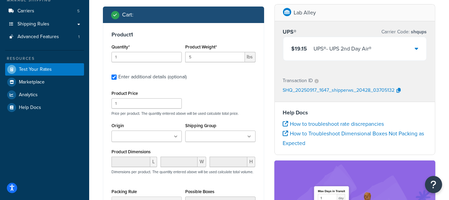
scroll to position [103, 0]
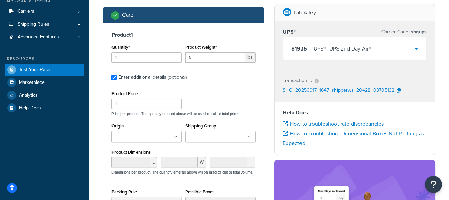
click at [128, 125] on div "Origin Lab Alley" at bounding box center [146, 131] width 70 height 21
click at [149, 138] on input "Origin" at bounding box center [143, 137] width 61 height 8
click at [144, 126] on div "Origin Lab Alley" at bounding box center [146, 131] width 70 height 21
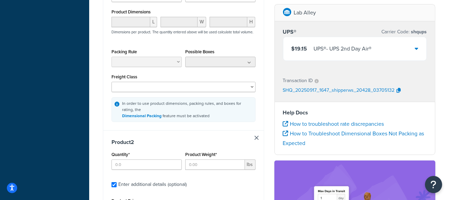
scroll to position [246, 0]
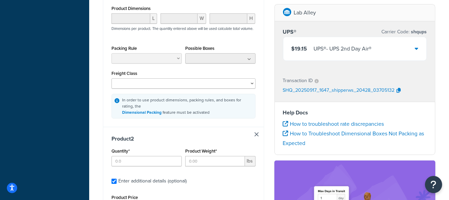
click at [256, 136] on link at bounding box center [256, 134] width 4 height 4
checkbox input "false"
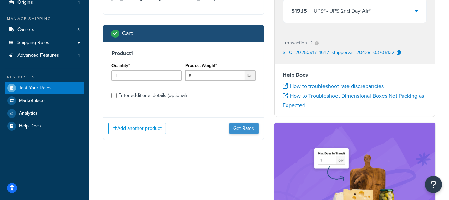
scroll to position [84, 0]
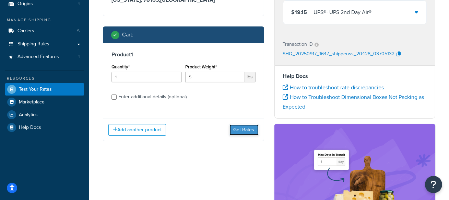
click at [237, 131] on button "Get Rates" at bounding box center [243, 129] width 29 height 11
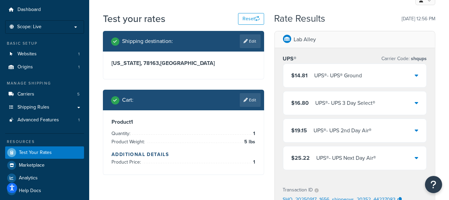
scroll to position [20, 0]
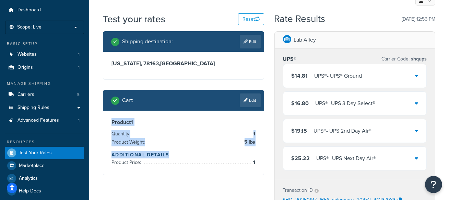
drag, startPoint x: 258, startPoint y: 159, endPoint x: 97, endPoint y: 123, distance: 164.8
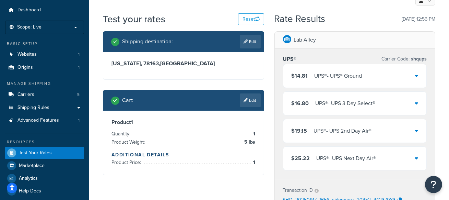
click at [261, 124] on div "Product 1 Quantity: 1 Product Weight: 5 lbs Additional Details Product Price: 1" at bounding box center [183, 142] width 160 height 64
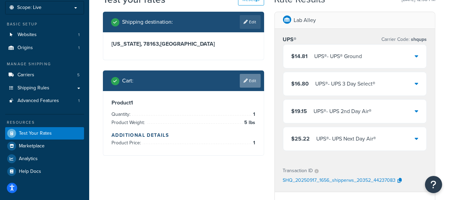
click at [252, 81] on link "Edit" at bounding box center [250, 81] width 21 height 14
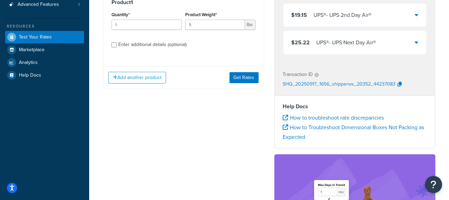
scroll to position [137, 0]
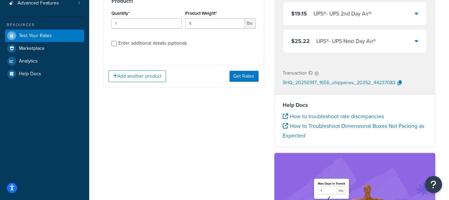
click at [139, 42] on div "Enter additional details (optional)" at bounding box center [152, 43] width 68 height 10
click at [117, 42] on input "Enter additional details (optional)" at bounding box center [113, 43] width 5 height 5
checkbox input "true"
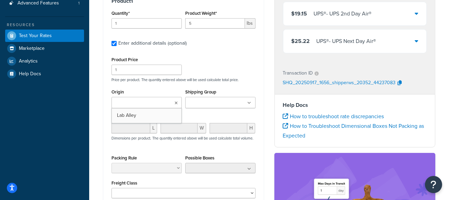
click at [151, 102] on input "Origin" at bounding box center [143, 103] width 61 height 8
click at [154, 92] on div "Origin Lab Alley" at bounding box center [146, 97] width 70 height 21
click at [148, 104] on input "Origin" at bounding box center [143, 103] width 61 height 8
click at [214, 84] on div "Product Price 1 Price per product. The quantity entered above will be used calc…" at bounding box center [183, 141] width 144 height 173
click at [152, 105] on input "Origin" at bounding box center [143, 103] width 61 height 8
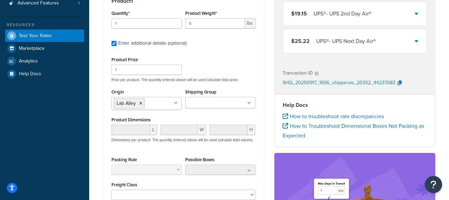
drag, startPoint x: 220, startPoint y: 116, endPoint x: 224, endPoint y: 119, distance: 4.4
click at [220, 116] on div "Product Dimensions L W H Dimensions per product. The quantity entered above wil…" at bounding box center [183, 132] width 144 height 35
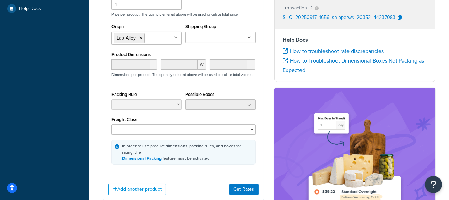
scroll to position [212, 0]
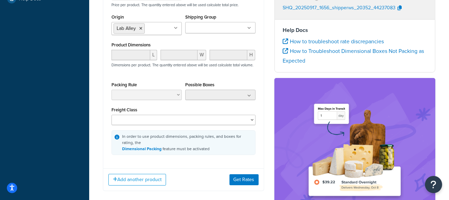
click at [253, 190] on div "Add another product Get Rates" at bounding box center [183, 179] width 160 height 22
click at [250, 184] on button "Get Rates" at bounding box center [243, 179] width 29 height 11
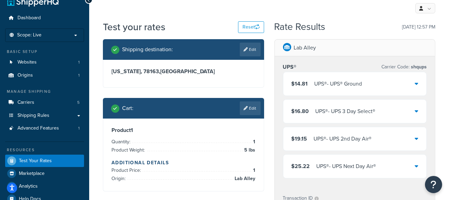
scroll to position [12, 0]
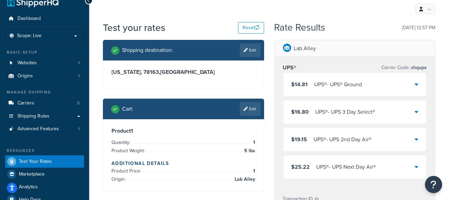
click at [276, 80] on div "UPS® Carrier Code: shqups $14.81 UPS® - UPS® Ground $16.80 UPS® - UPS 3 Day Sel…" at bounding box center [355, 122] width 160 height 131
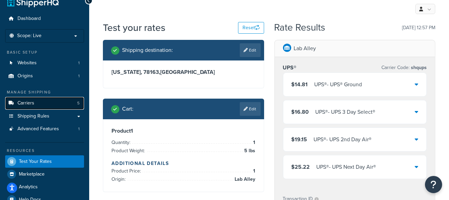
click at [58, 104] on link "Carriers 5" at bounding box center [44, 103] width 79 height 13
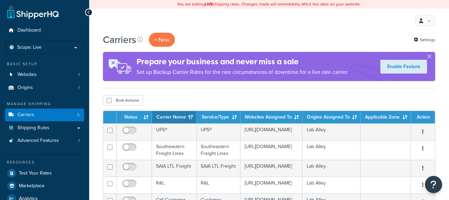
scroll to position [19, 0]
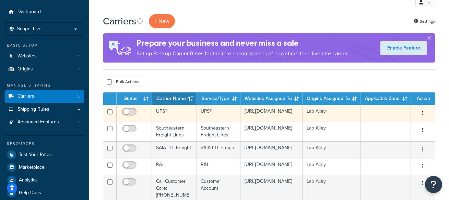
click at [130, 111] on input "checkbox" at bounding box center [130, 113] width 19 height 9
click at [130, 112] on input "checkbox" at bounding box center [130, 113] width 19 height 9
checkbox input "false"
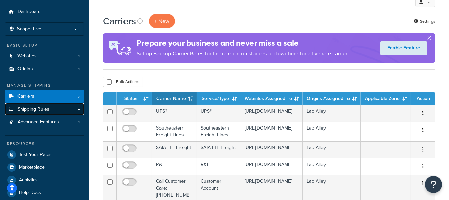
click at [64, 106] on link "Shipping Rules" at bounding box center [44, 109] width 79 height 13
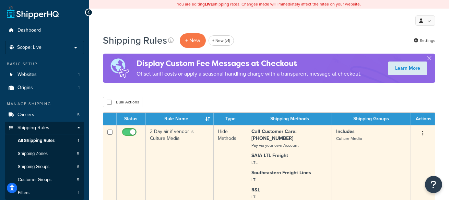
click at [132, 131] on input "checkbox" at bounding box center [130, 133] width 19 height 9
checkbox input "false"
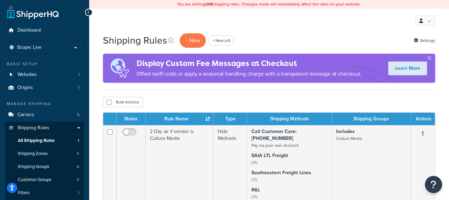
click at [284, 25] on div "My Profile Billing Global Settings Contact Us Logout" at bounding box center [269, 21] width 360 height 24
drag, startPoint x: 189, startPoint y: 98, endPoint x: 128, endPoint y: 103, distance: 60.5
click at [189, 98] on div "Bulk Actions Duplicate Delete" at bounding box center [269, 102] width 332 height 10
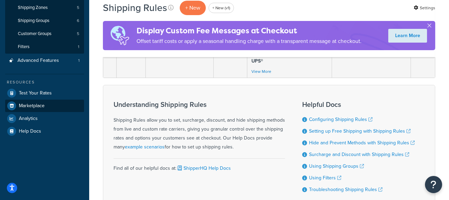
scroll to position [148, 0]
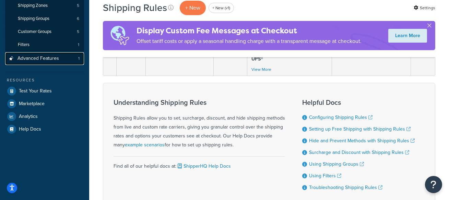
click at [58, 59] on link "Advanced Features 1" at bounding box center [44, 58] width 79 height 13
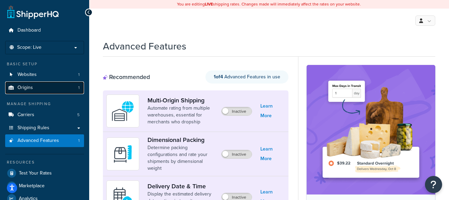
click at [42, 83] on link "Origins 1" at bounding box center [44, 87] width 79 height 13
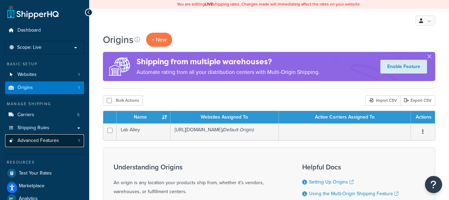
click at [62, 141] on link "Advanced Features 1" at bounding box center [44, 140] width 79 height 13
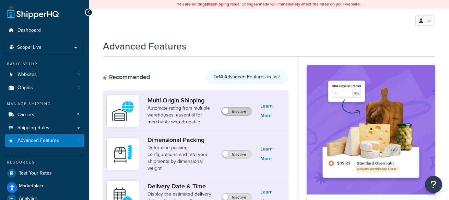
click at [237, 114] on label "Inactive" at bounding box center [236, 111] width 30 height 8
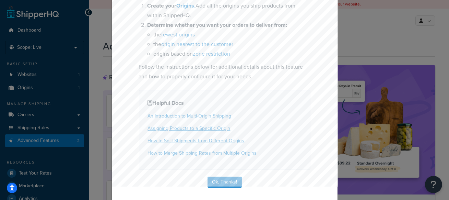
scroll to position [110, 0]
click at [238, 178] on button "Ok, Thanks!" at bounding box center [224, 180] width 34 height 11
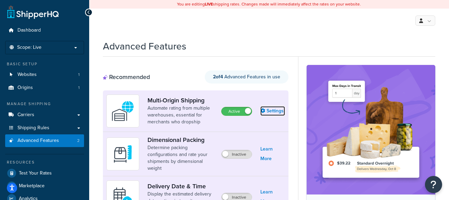
click at [269, 115] on link "Settings" at bounding box center [272, 111] width 25 height 10
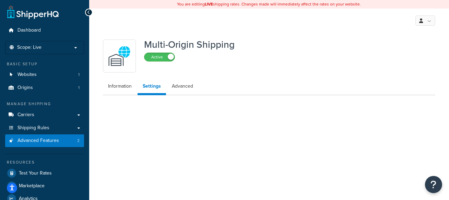
select select "false"
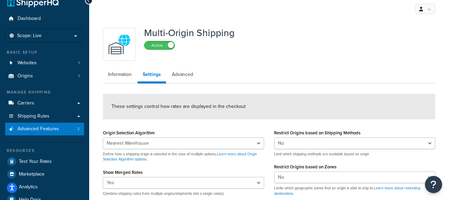
scroll to position [12, 0]
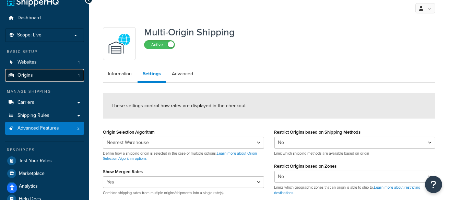
click at [78, 79] on link "Origins 1" at bounding box center [44, 75] width 79 height 13
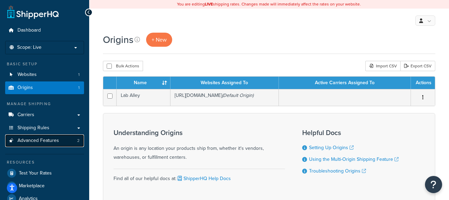
click at [37, 141] on span "Advanced Features" at bounding box center [37, 140] width 41 height 6
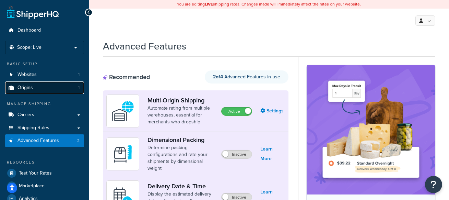
click at [66, 88] on link "Origins 1" at bounding box center [44, 87] width 79 height 13
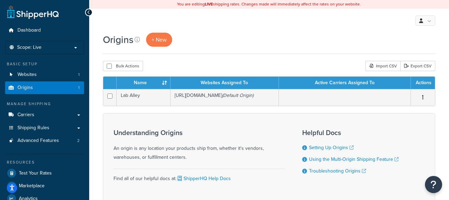
click at [232, 63] on div "Bulk Actions Duplicate Delete Import CSV Export CSV" at bounding box center [269, 66] width 332 height 10
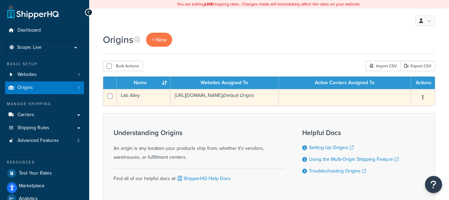
click at [197, 95] on td "https://www.laballey.com (Default Origin)" at bounding box center [224, 97] width 108 height 17
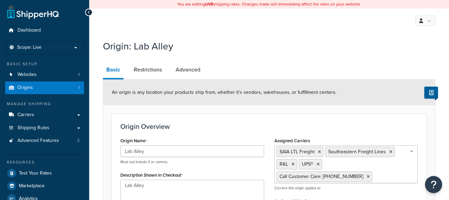
select select "43"
drag, startPoint x: 130, startPoint y: 49, endPoint x: 176, endPoint y: 47, distance: 46.3
click at [176, 47] on h1 "Origin: Lab Alley" at bounding box center [265, 45] width 324 height 13
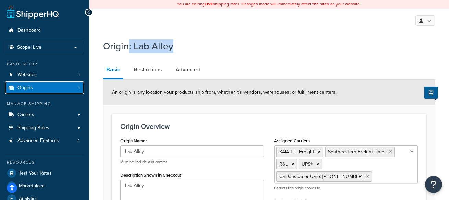
click at [48, 87] on link "Origins 1" at bounding box center [44, 87] width 79 height 13
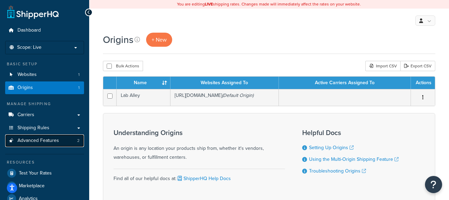
click at [65, 141] on link "Advanced Features 2" at bounding box center [44, 140] width 79 height 13
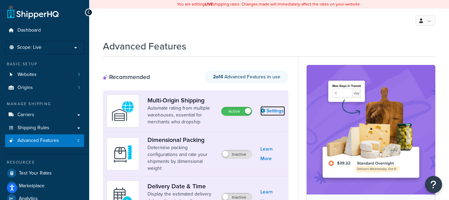
click at [268, 110] on link "Settings" at bounding box center [272, 111] width 25 height 10
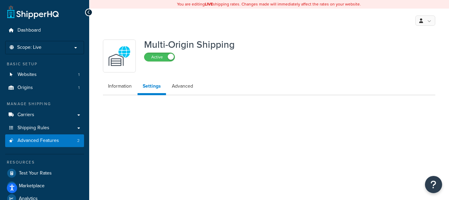
select select "false"
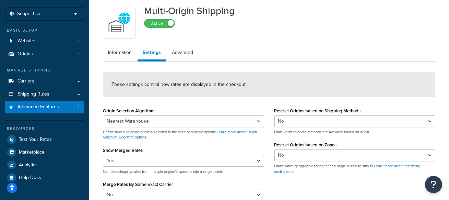
scroll to position [34, 0]
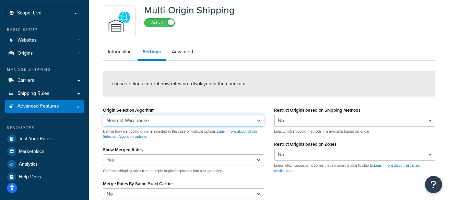
click at [219, 118] on select "Nearest Warehouse Fewest Warehouses" at bounding box center [183, 120] width 161 height 12
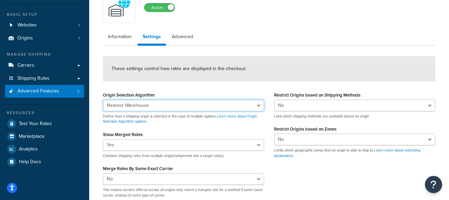
scroll to position [53, 0]
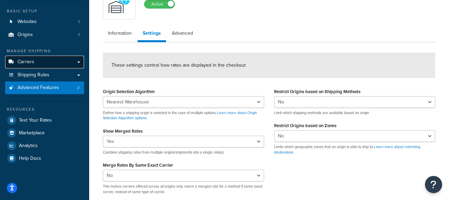
click at [48, 63] on link "Carriers" at bounding box center [44, 62] width 79 height 13
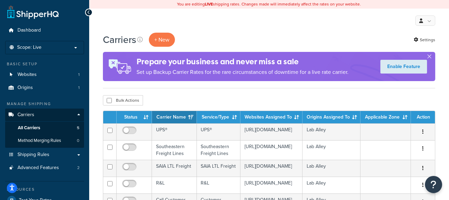
drag, startPoint x: 171, startPoint y: 130, endPoint x: 173, endPoint y: 59, distance: 70.6
click at [172, 129] on td "UPS®" at bounding box center [174, 131] width 45 height 17
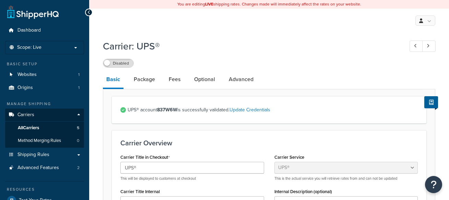
select select "ups"
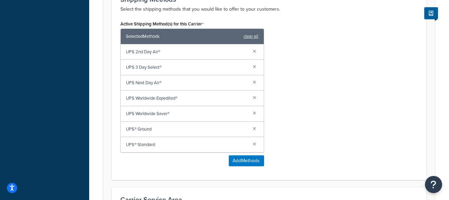
scroll to position [435, 0]
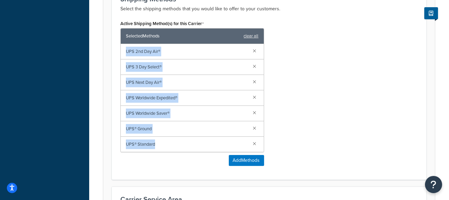
drag, startPoint x: 167, startPoint y: 142, endPoint x: 123, endPoint y: 59, distance: 93.5
click at [123, 59] on div "UPS 2nd Day Air® UPS 3 Day Select® UPS Next Day Air® UPS Worldwide Expedited® U…" at bounding box center [192, 98] width 143 height 108
drag, startPoint x: 194, startPoint y: 105, endPoint x: 194, endPoint y: 111, distance: 5.5
click at [194, 106] on div "UPS Worldwide Saver®" at bounding box center [192, 113] width 143 height 15
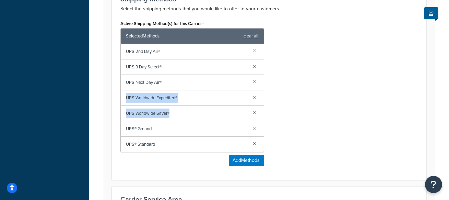
drag, startPoint x: 169, startPoint y: 112, endPoint x: 121, endPoint y: 99, distance: 49.8
click at [121, 99] on div "UPS 2nd Day Air® UPS 3 Day Select® UPS Next Day Air® UPS Worldwide Expedited® U…" at bounding box center [192, 98] width 143 height 108
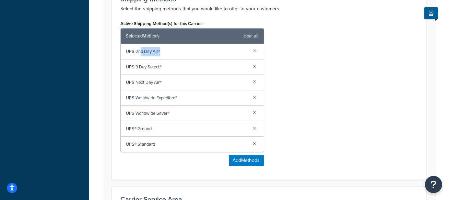
drag, startPoint x: 167, startPoint y: 49, endPoint x: 141, endPoint y: 50, distance: 26.7
click at [141, 50] on span "UPS 2nd Day Air®" at bounding box center [187, 52] width 122 height 10
click at [140, 66] on span "UPS 3 Day Select®" at bounding box center [187, 67] width 122 height 10
drag, startPoint x: 154, startPoint y: 126, endPoint x: 143, endPoint y: 130, distance: 11.3
click at [142, 129] on span "UPS® Ground" at bounding box center [187, 129] width 122 height 10
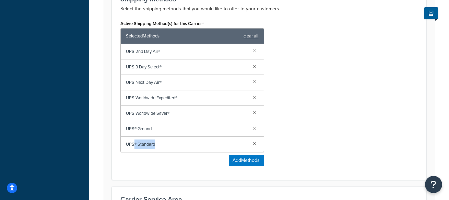
drag, startPoint x: 150, startPoint y: 144, endPoint x: 134, endPoint y: 143, distance: 15.8
click at [134, 143] on span "UPS® Standard" at bounding box center [187, 144] width 122 height 10
click at [292, 97] on div "Active Shipping Method(s) for this Carrier Selected Methods clear all UPS 2nd D…" at bounding box center [268, 95] width 307 height 152
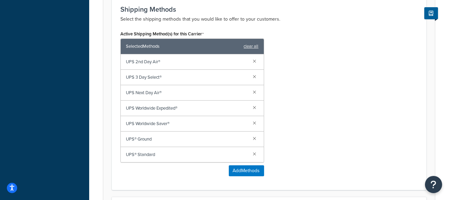
scroll to position [426, 0]
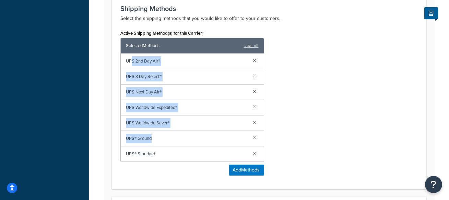
drag, startPoint x: 133, startPoint y: 63, endPoint x: 206, endPoint y: 133, distance: 101.4
click at [206, 133] on div "UPS 2nd Day Air® UPS 3 Day Select® UPS Next Day Air® UPS Worldwide Expedited® U…" at bounding box center [192, 107] width 143 height 108
click at [192, 121] on span "UPS Worldwide Saver®" at bounding box center [187, 123] width 122 height 10
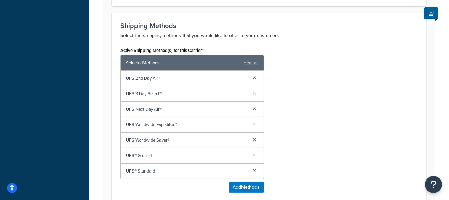
scroll to position [0, 0]
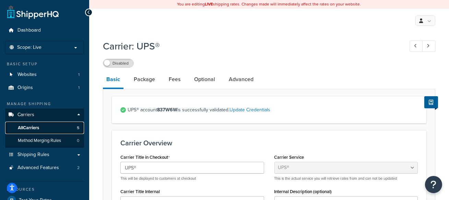
click at [68, 125] on link "All Carriers 5" at bounding box center [44, 127] width 79 height 13
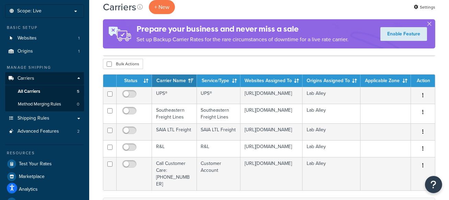
scroll to position [37, 0]
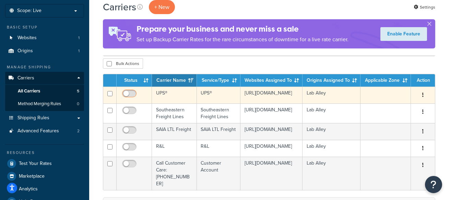
click at [132, 96] on input "checkbox" at bounding box center [130, 95] width 19 height 9
checkbox input "true"
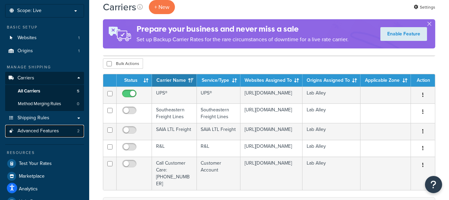
click at [58, 133] on span "Advanced Features" at bounding box center [37, 131] width 41 height 6
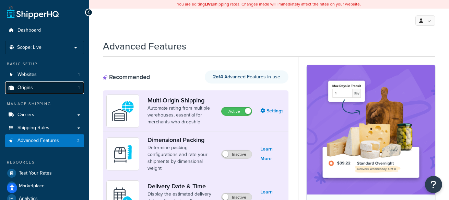
click at [37, 87] on link "Origins 1" at bounding box center [44, 87] width 79 height 13
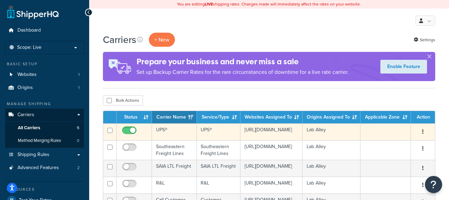
click at [130, 130] on input "checkbox" at bounding box center [130, 132] width 19 height 9
checkbox input "false"
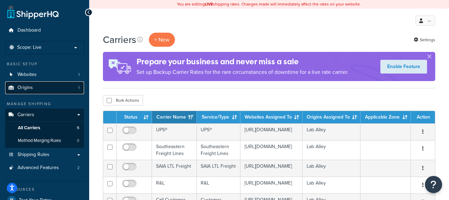
click at [59, 89] on link "Origins 1" at bounding box center [44, 87] width 79 height 13
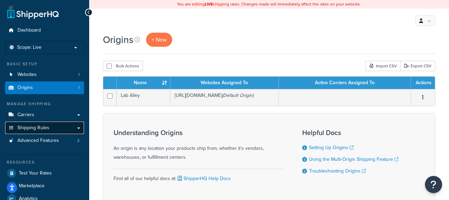
click at [57, 124] on link "Shipping Rules" at bounding box center [44, 127] width 79 height 13
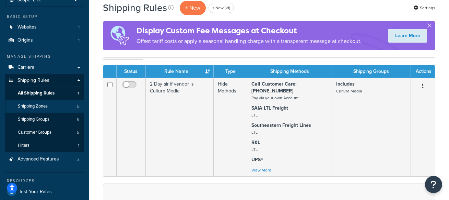
scroll to position [49, 0]
